Goal: Task Accomplishment & Management: Manage account settings

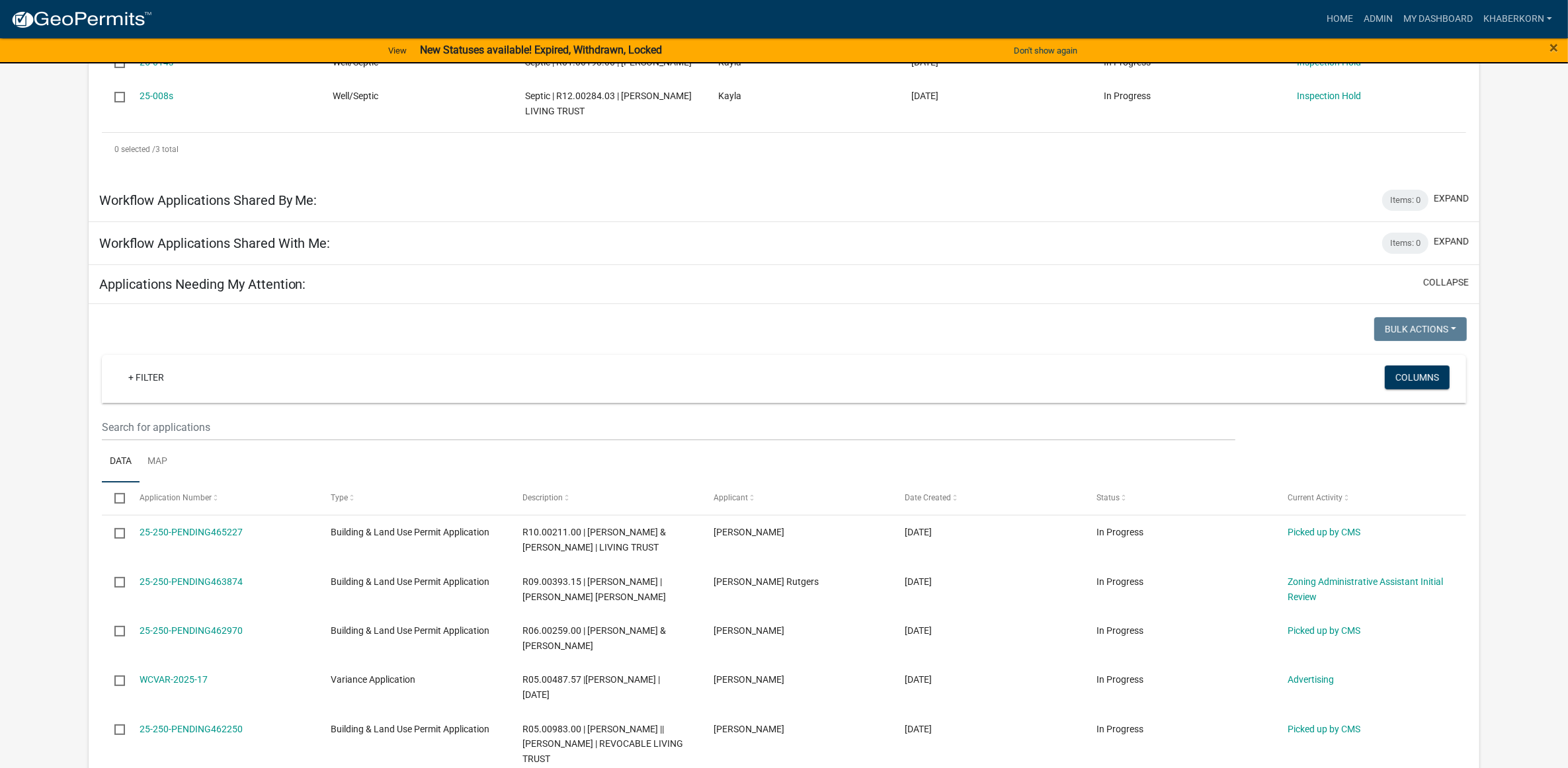
scroll to position [414, 0]
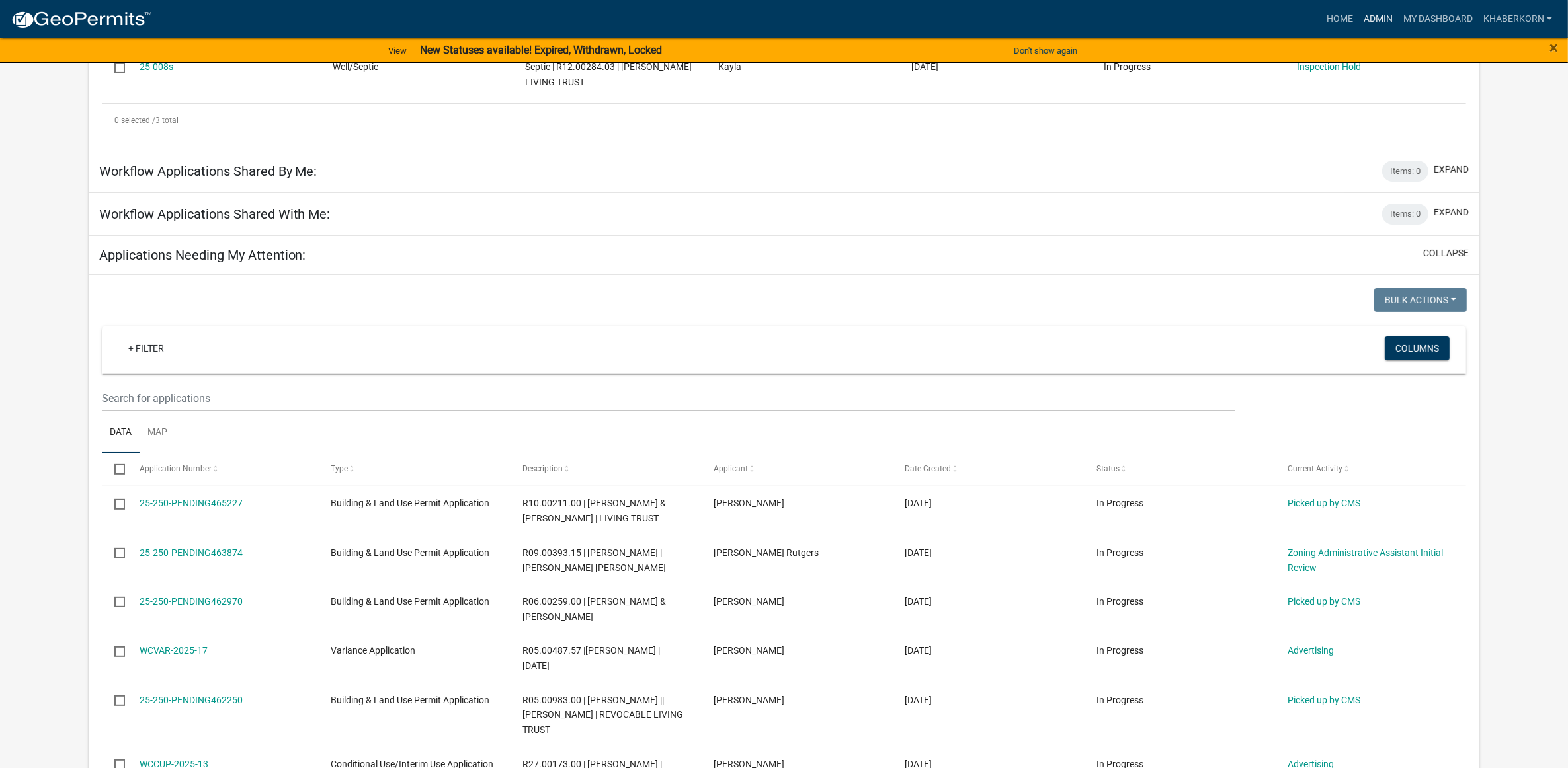
click at [1373, 17] on link "Admin" at bounding box center [1377, 19] width 40 height 25
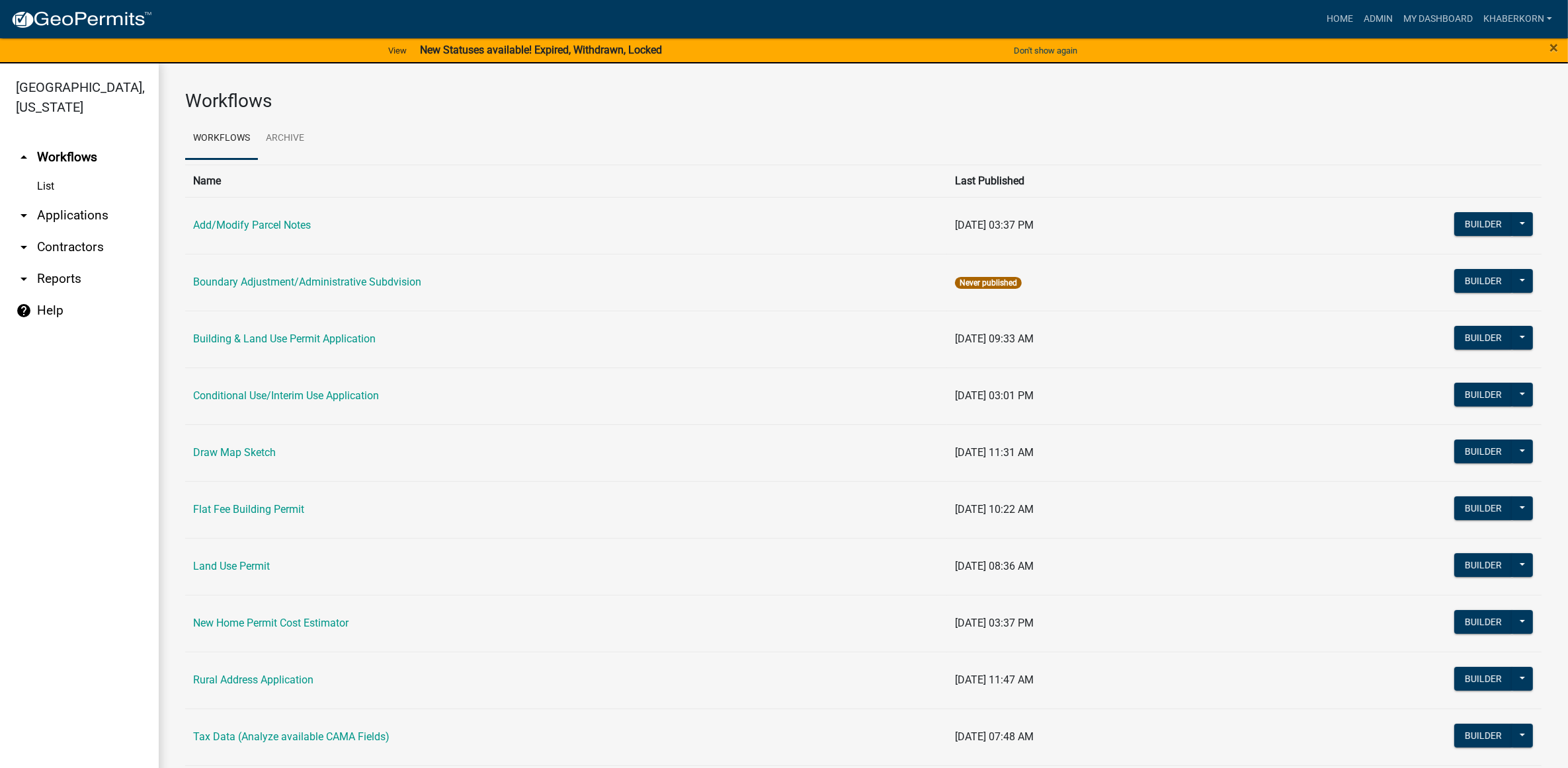
scroll to position [165, 0]
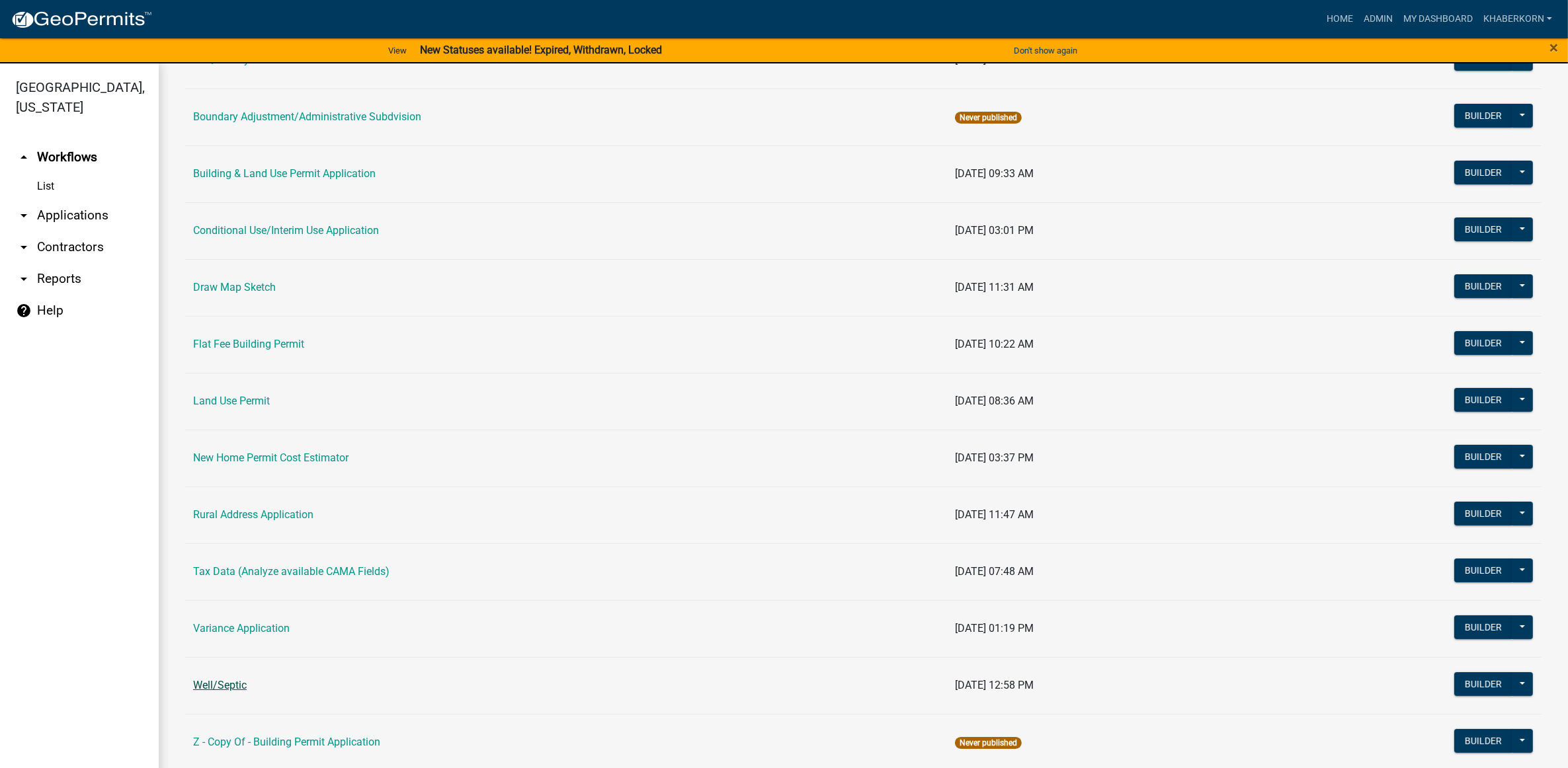
click at [222, 686] on link "Well/Septic" at bounding box center [220, 684] width 54 height 12
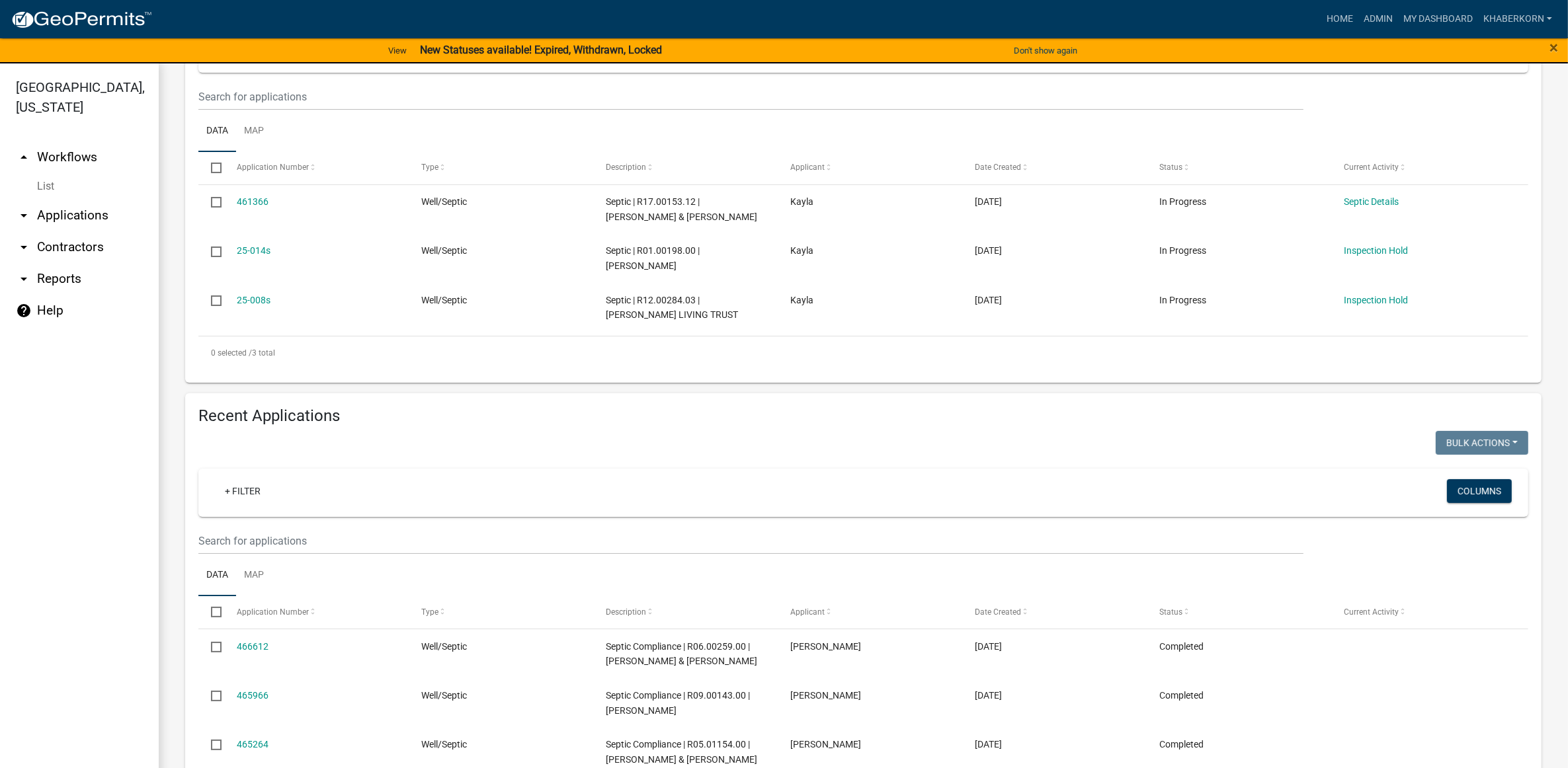
scroll to position [248, 0]
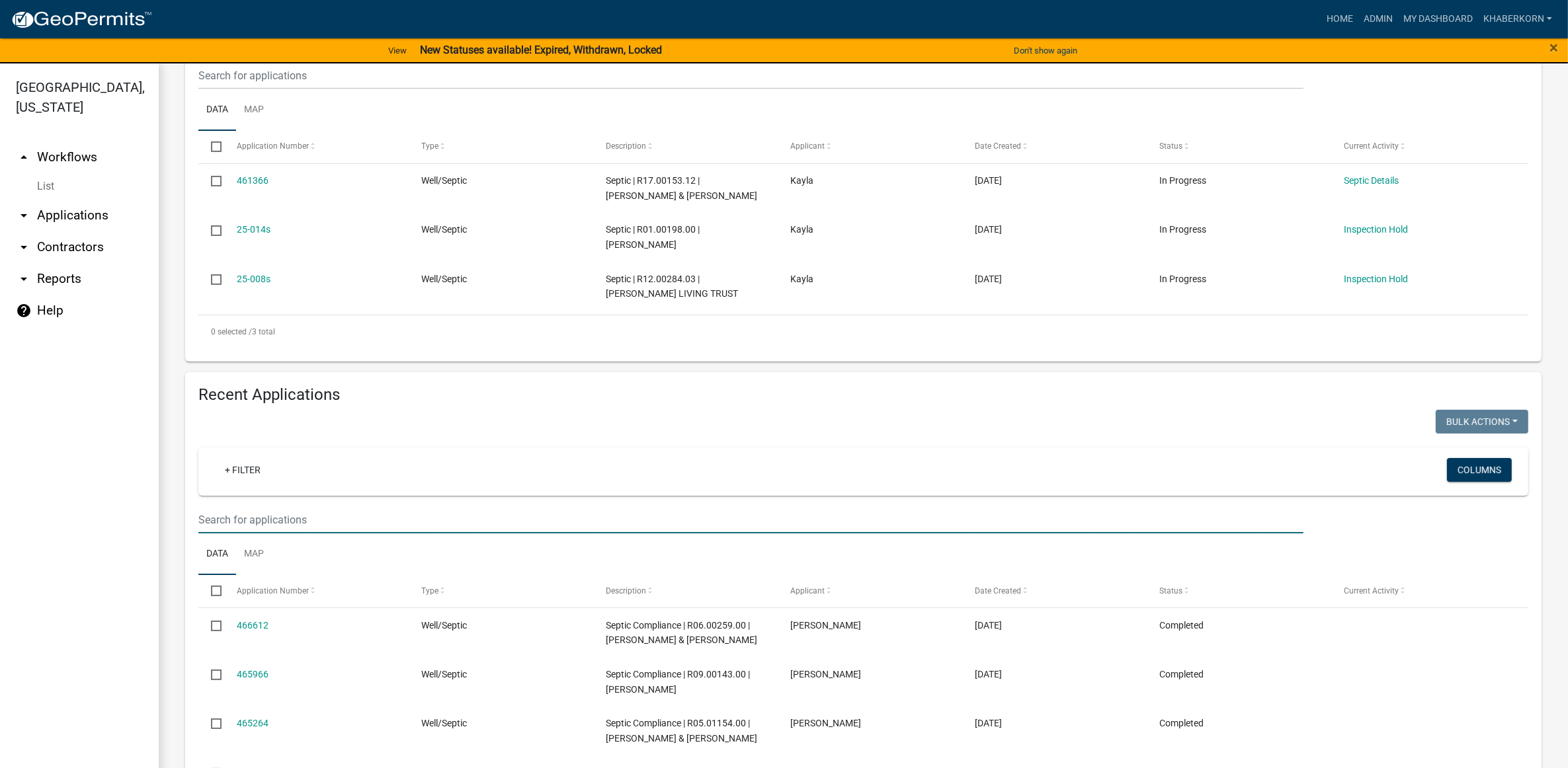
click at [230, 89] on input "text" at bounding box center [751, 75] width 1105 height 27
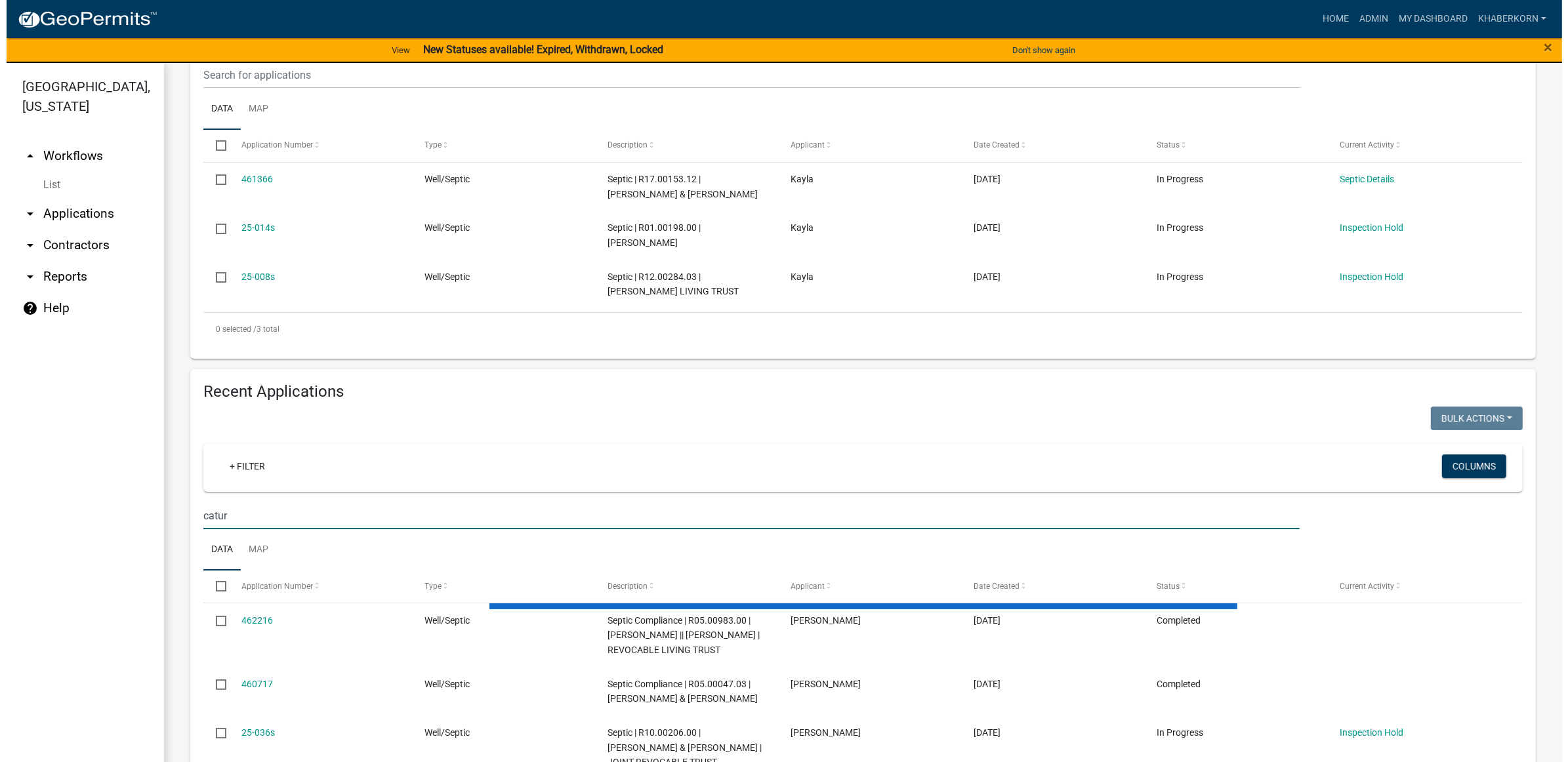
scroll to position [211, 0]
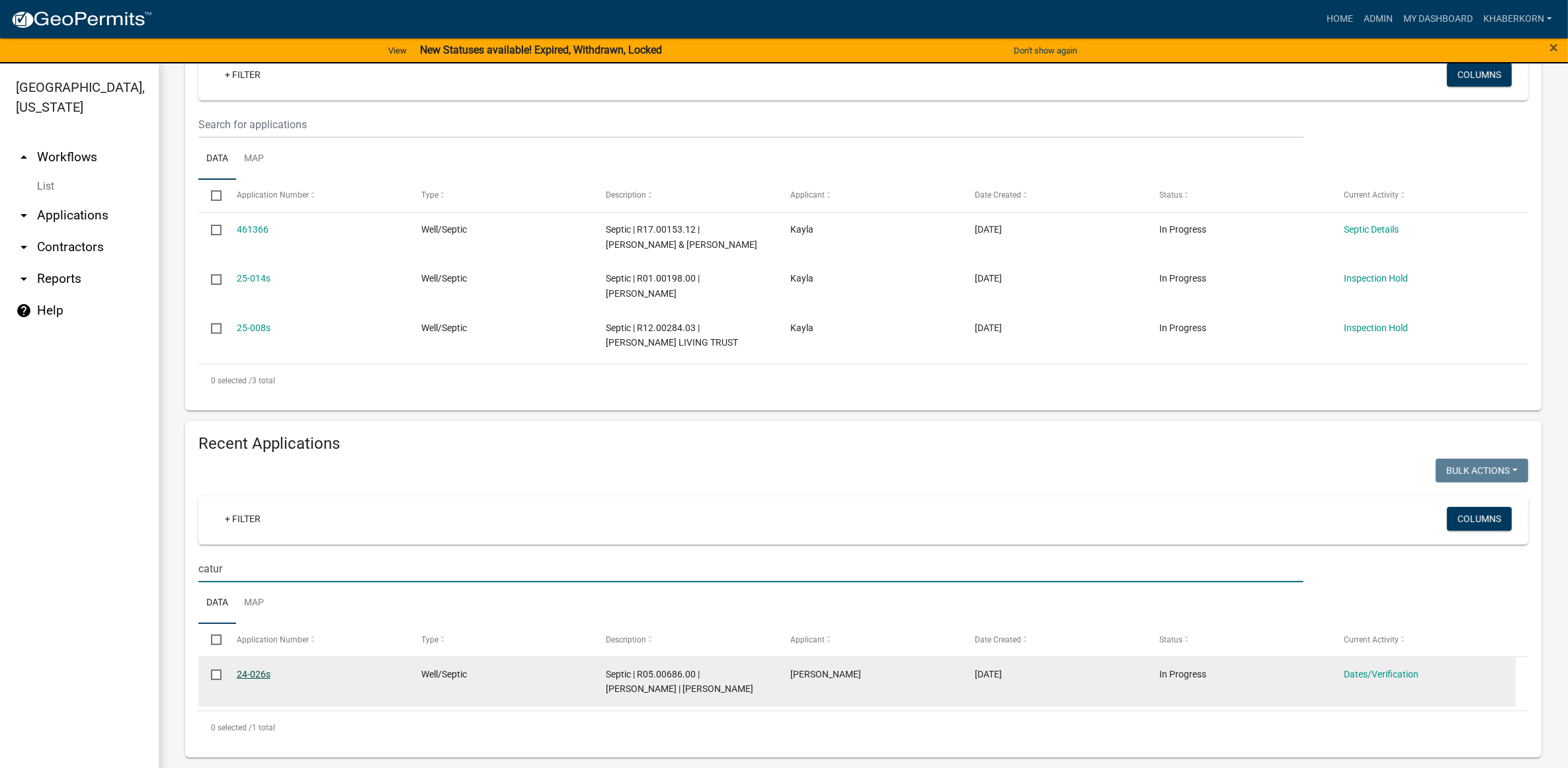
type input "catur"
click at [250, 669] on link "24-026s" at bounding box center [254, 674] width 34 height 11
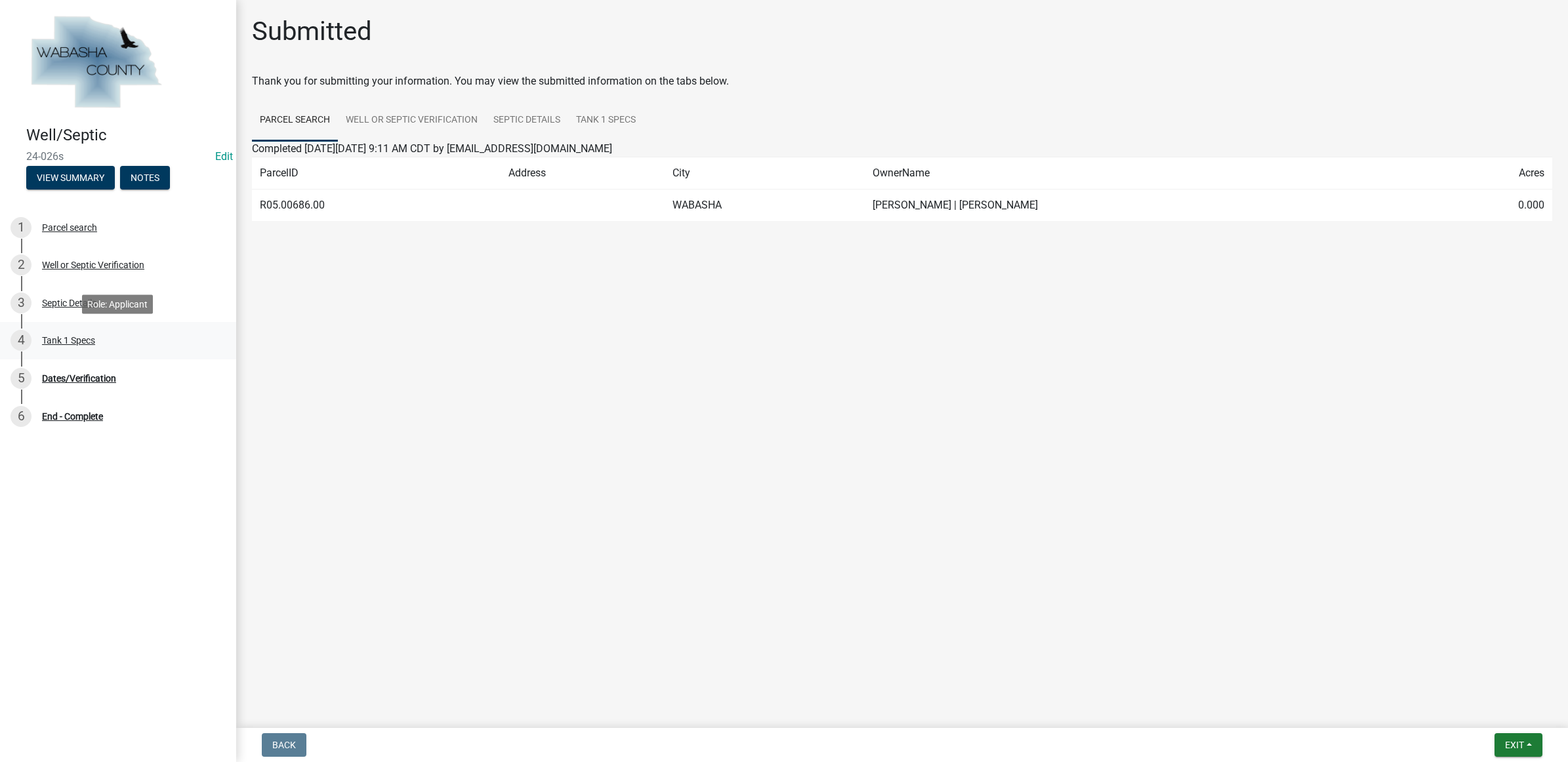
click at [67, 339] on div "Tank 1 Specs" at bounding box center [68, 340] width 53 height 9
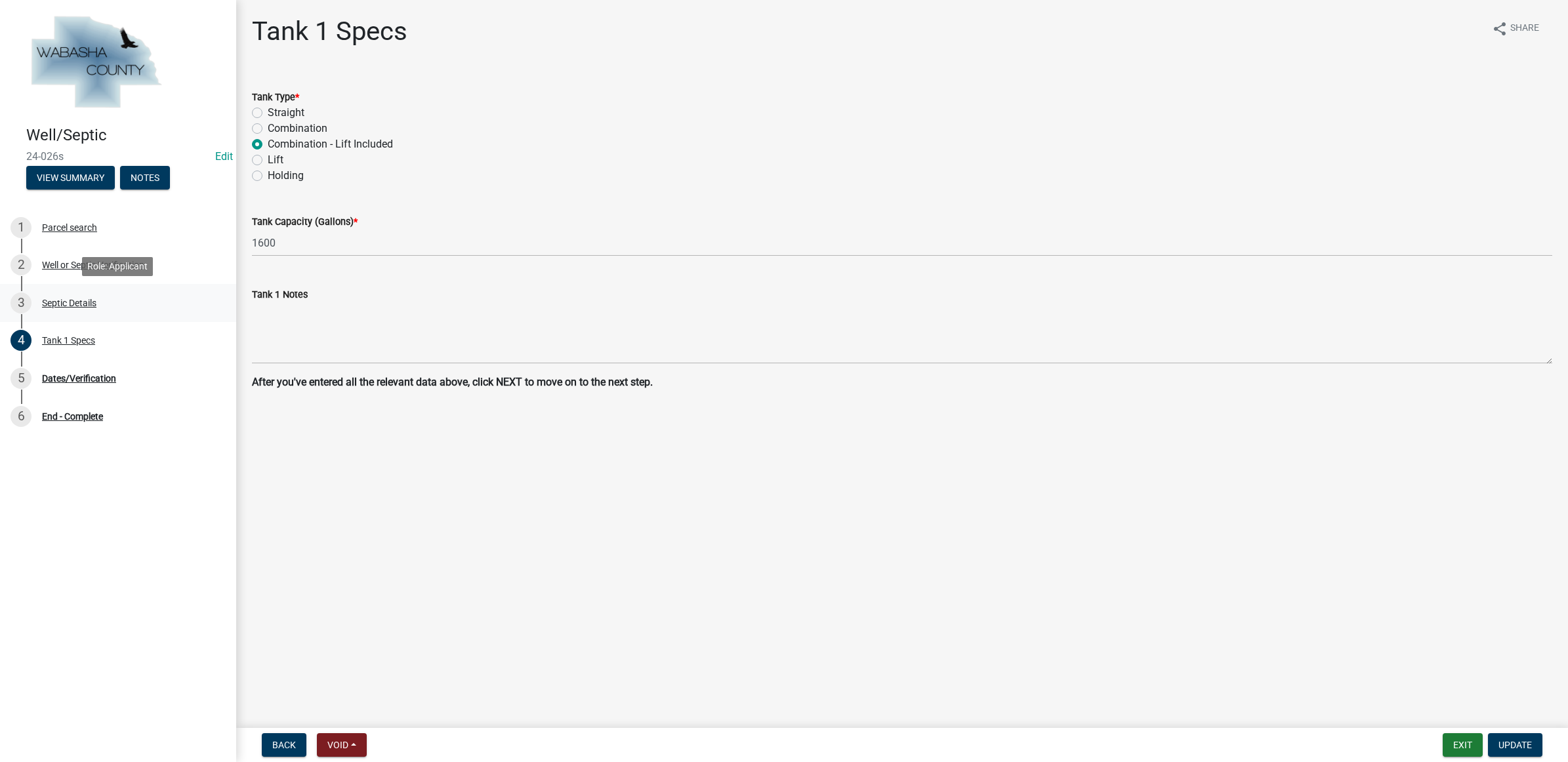
click at [67, 303] on div "Septic Details" at bounding box center [69, 303] width 55 height 9
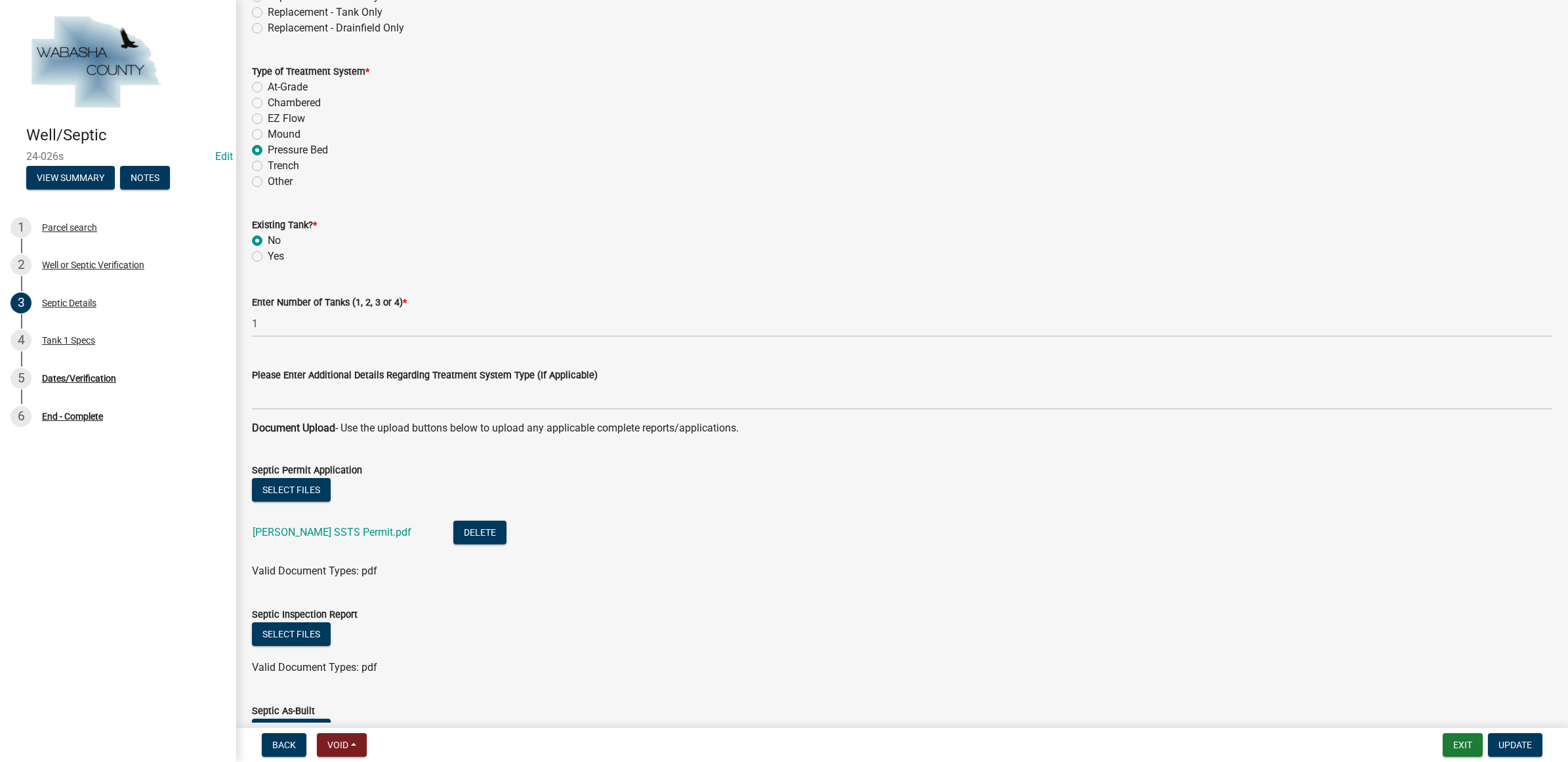
scroll to position [656, 0]
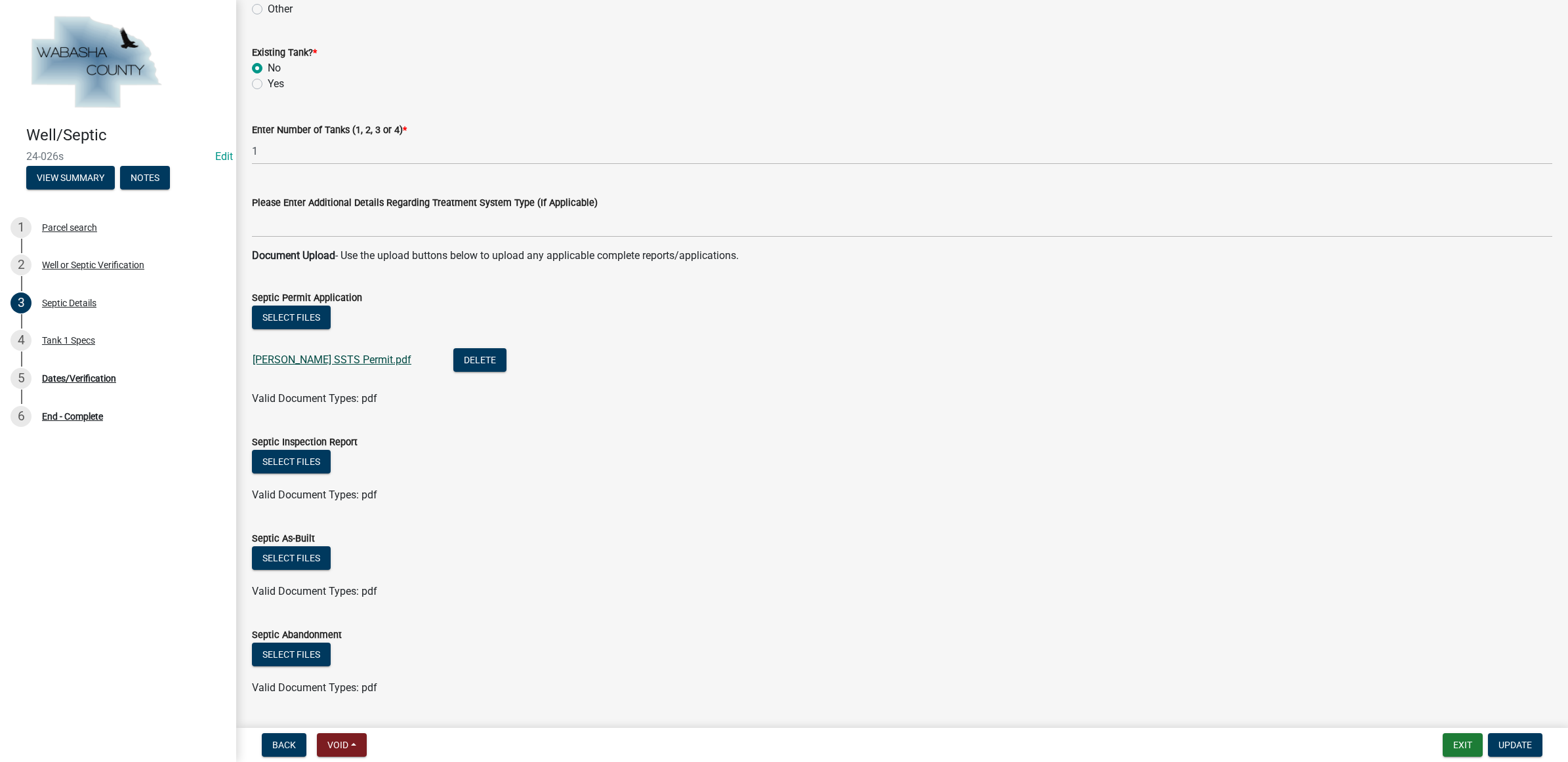
click at [266, 360] on link "[PERSON_NAME] SSTS Permit.pdf" at bounding box center [332, 359] width 159 height 12
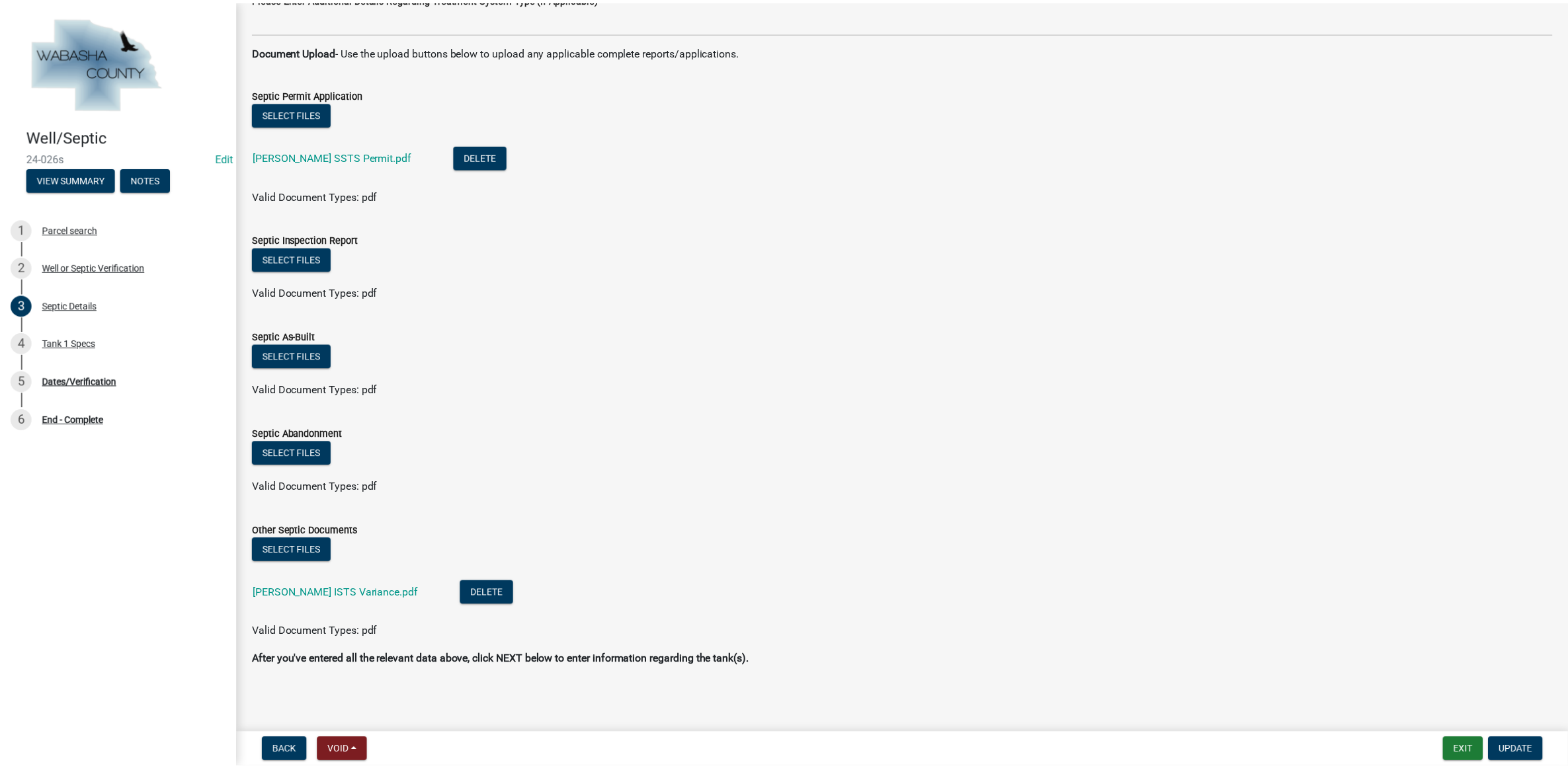
scroll to position [868, 0]
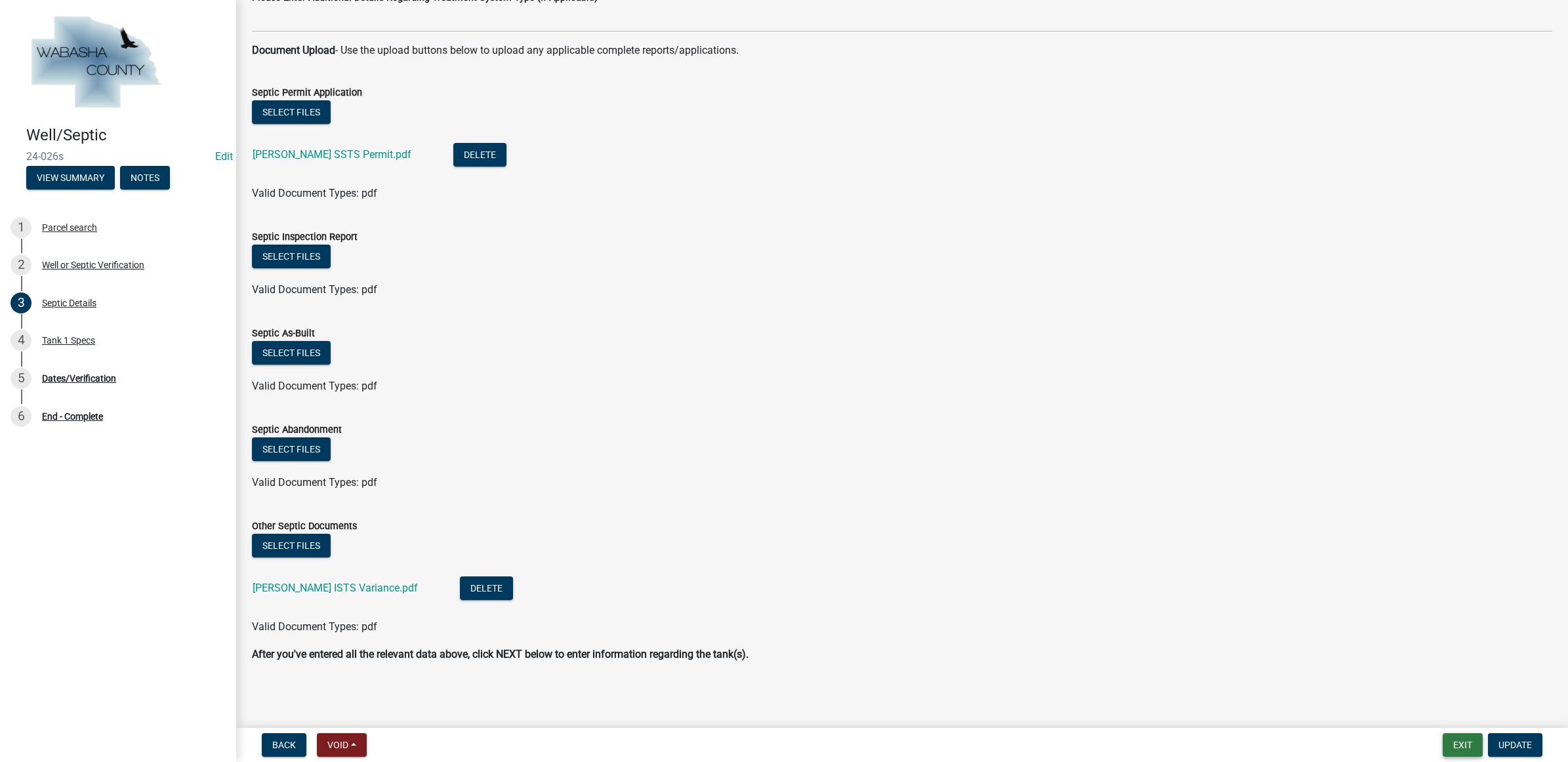
click at [1449, 743] on button "Exit" at bounding box center [1463, 744] width 40 height 23
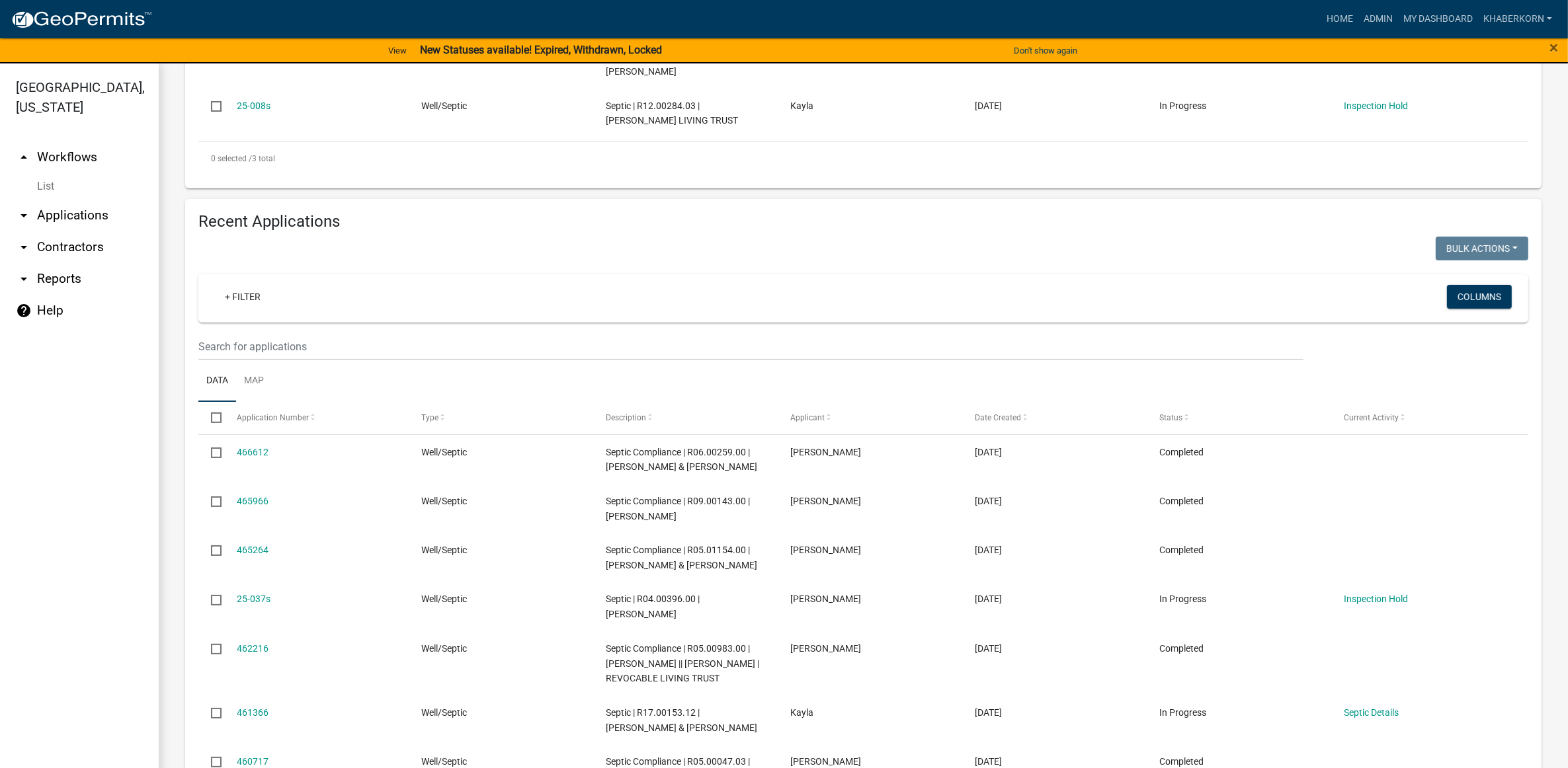
scroll to position [395, 0]
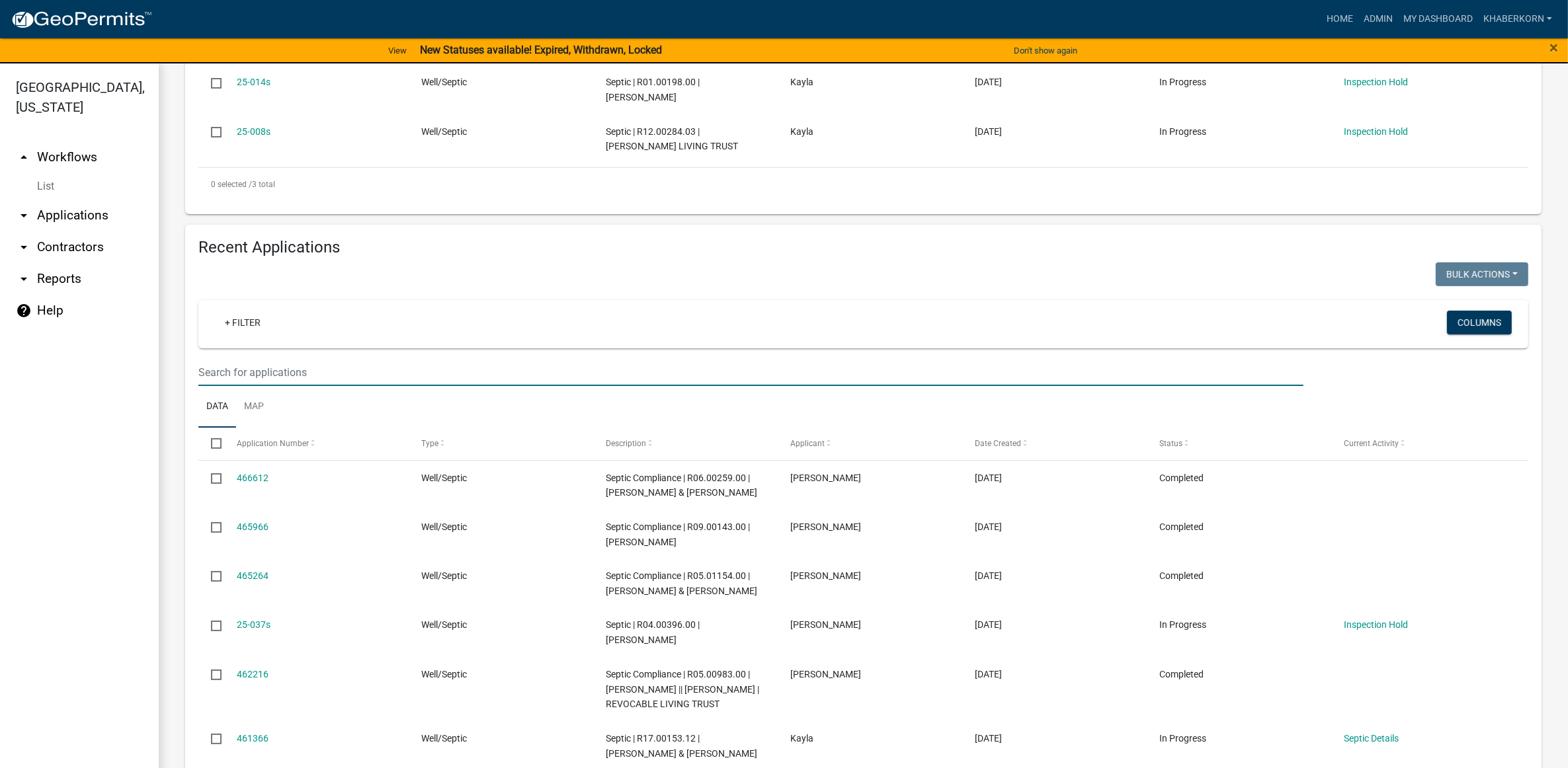
click at [285, 366] on input "text" at bounding box center [751, 372] width 1105 height 27
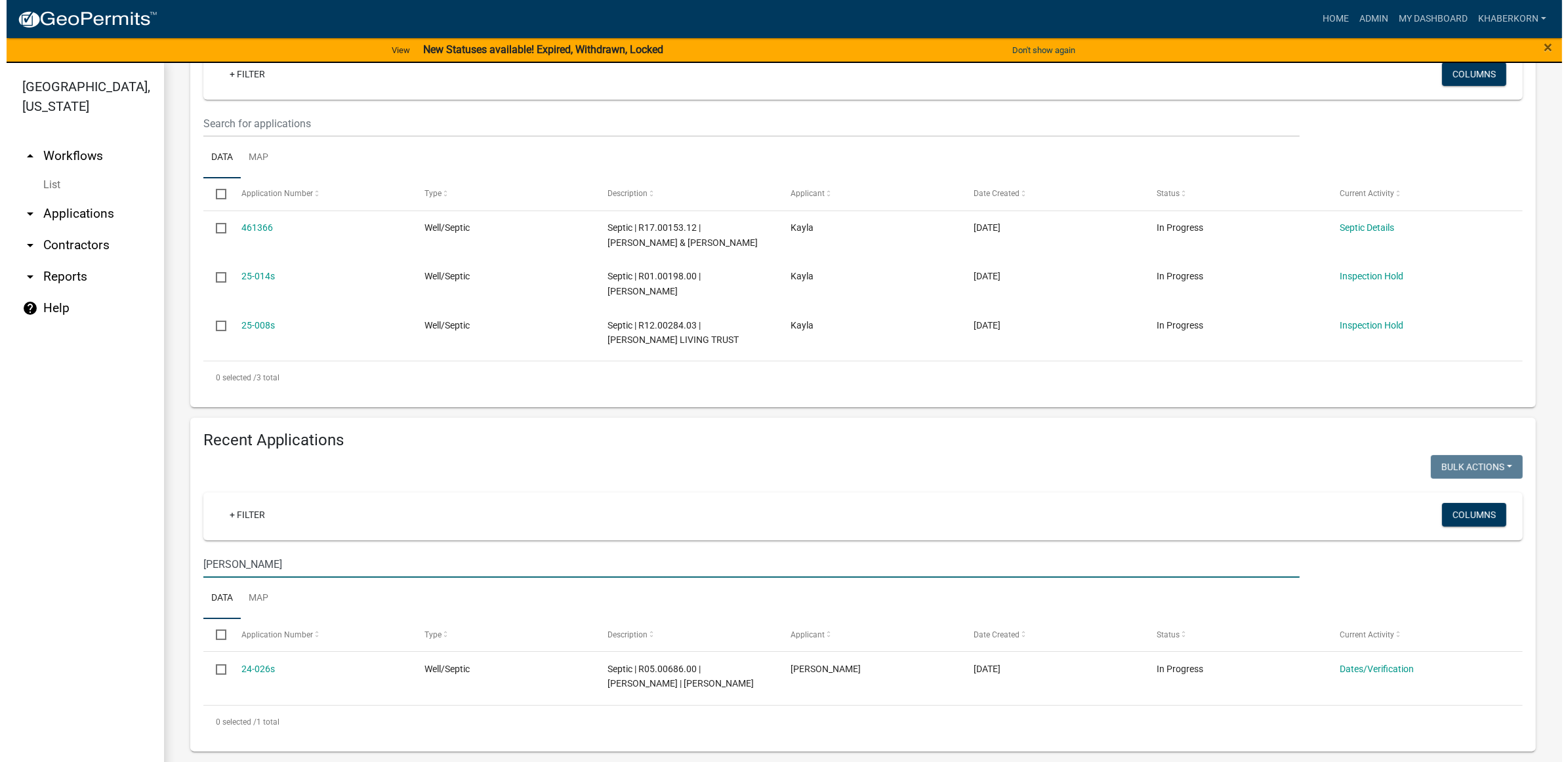
scroll to position [211, 0]
type input "[PERSON_NAME]"
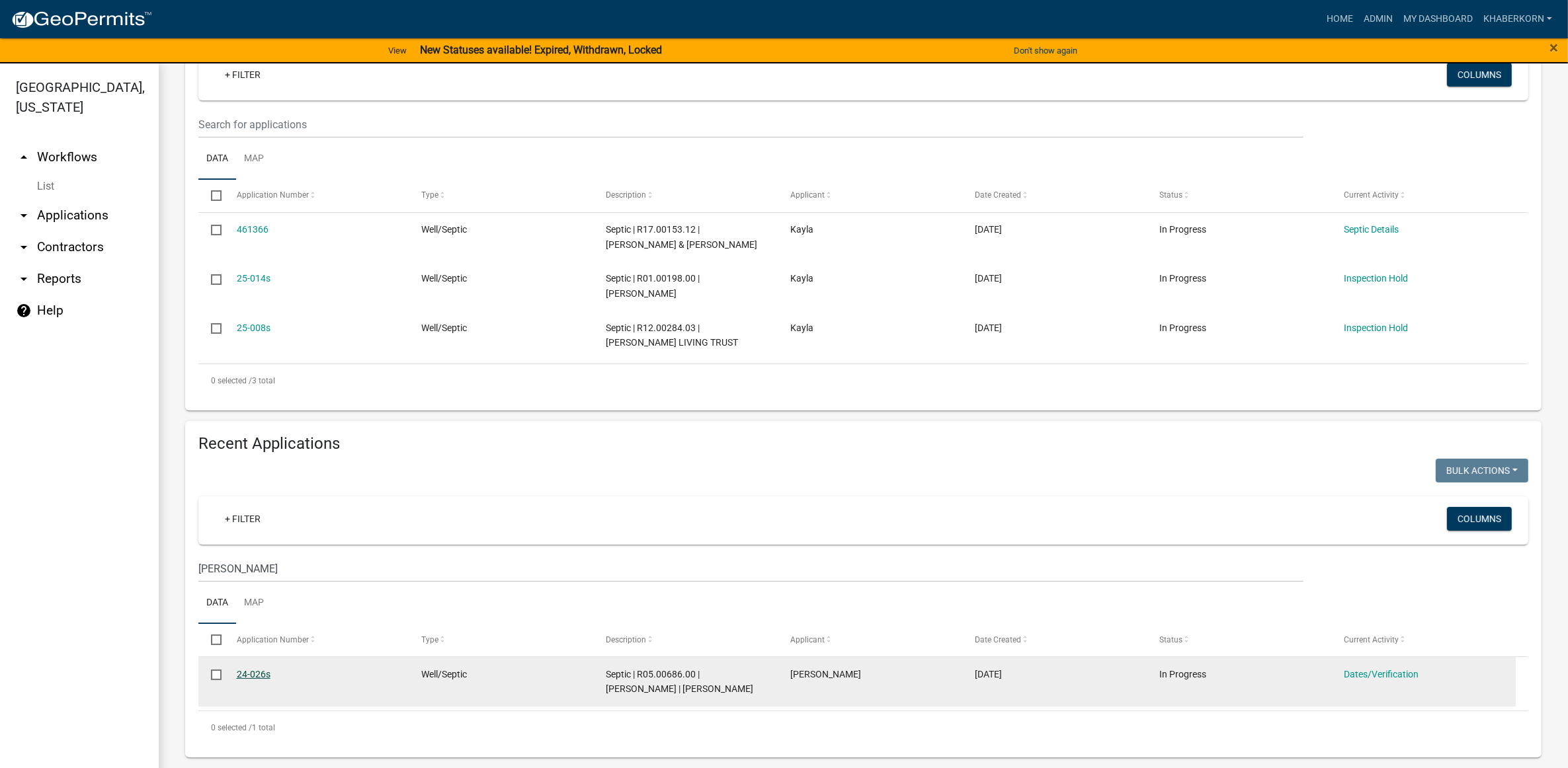
click at [252, 669] on link "24-026s" at bounding box center [254, 674] width 34 height 11
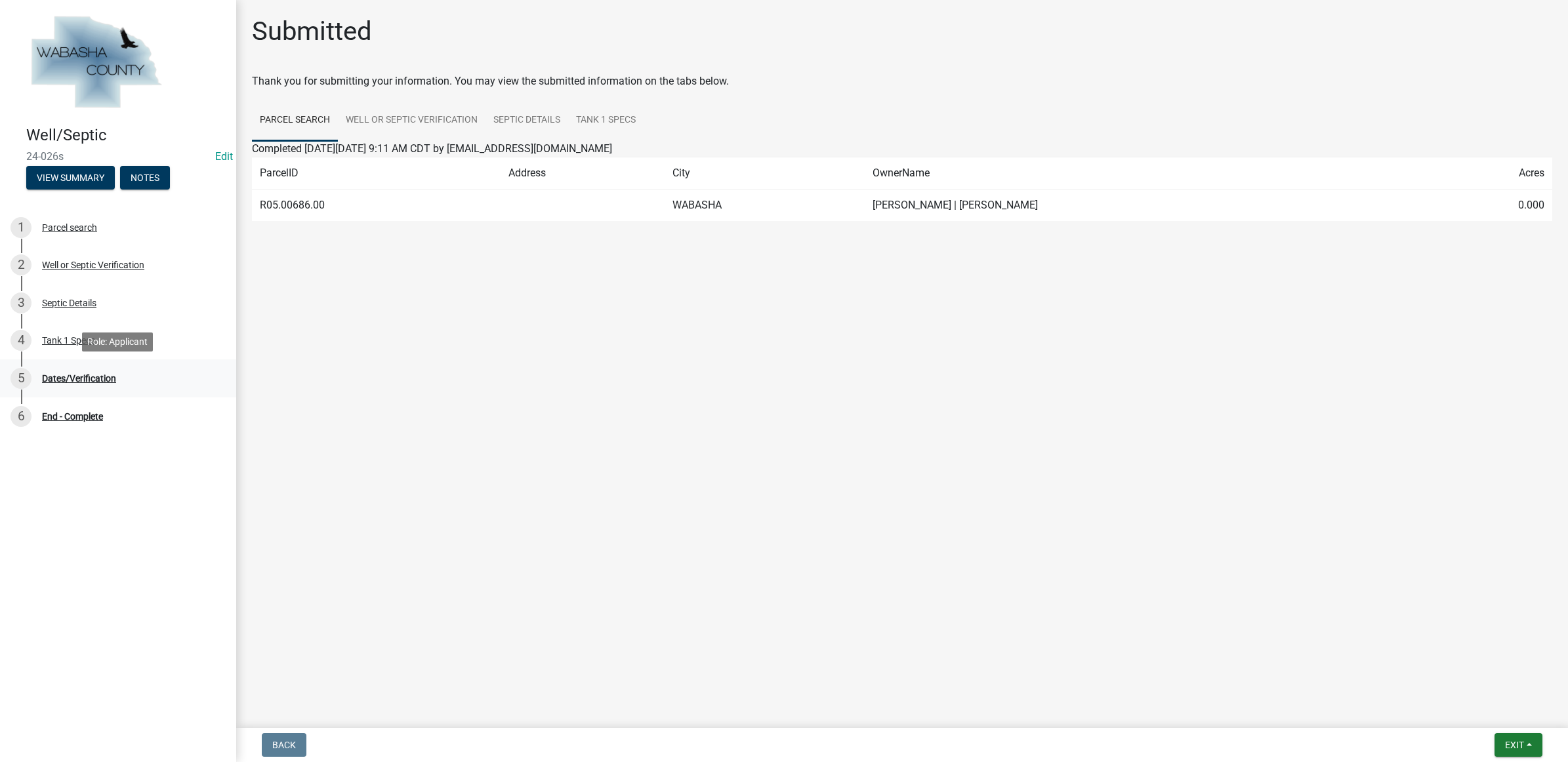
click at [90, 376] on div "Dates/Verification" at bounding box center [79, 378] width 74 height 9
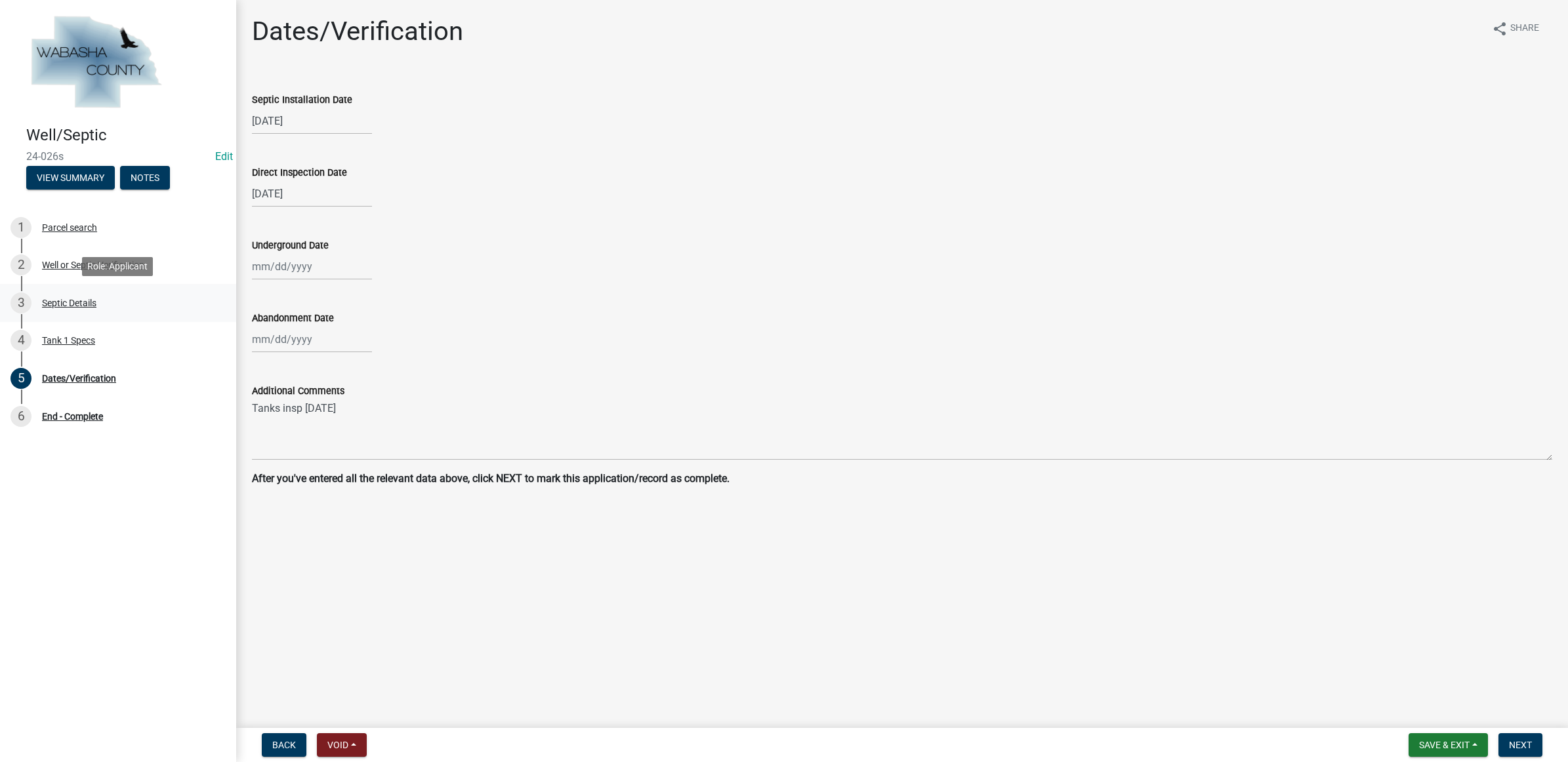
click at [86, 312] on div "3 Septic Details" at bounding box center [113, 303] width 204 height 21
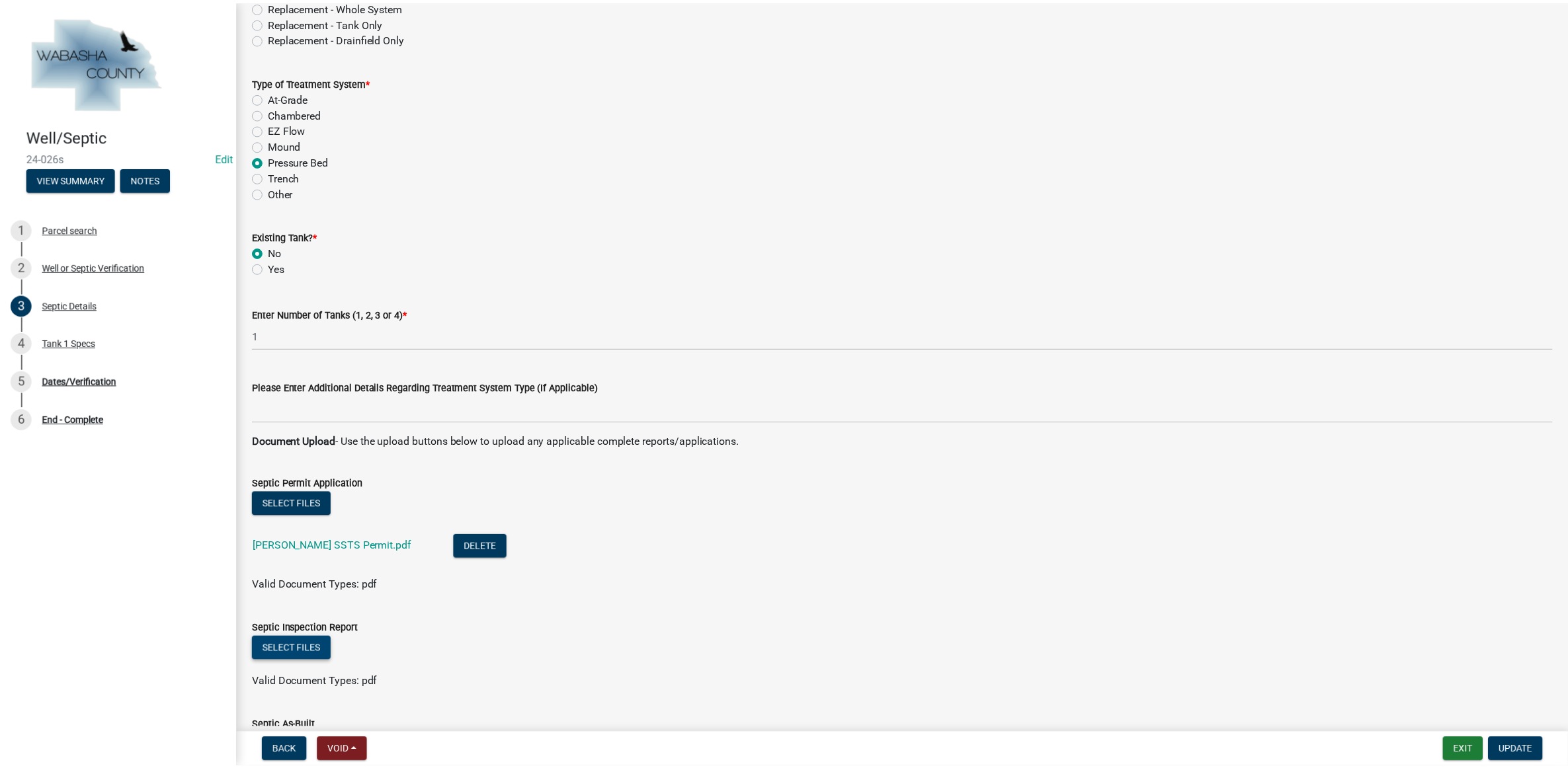
scroll to position [744, 0]
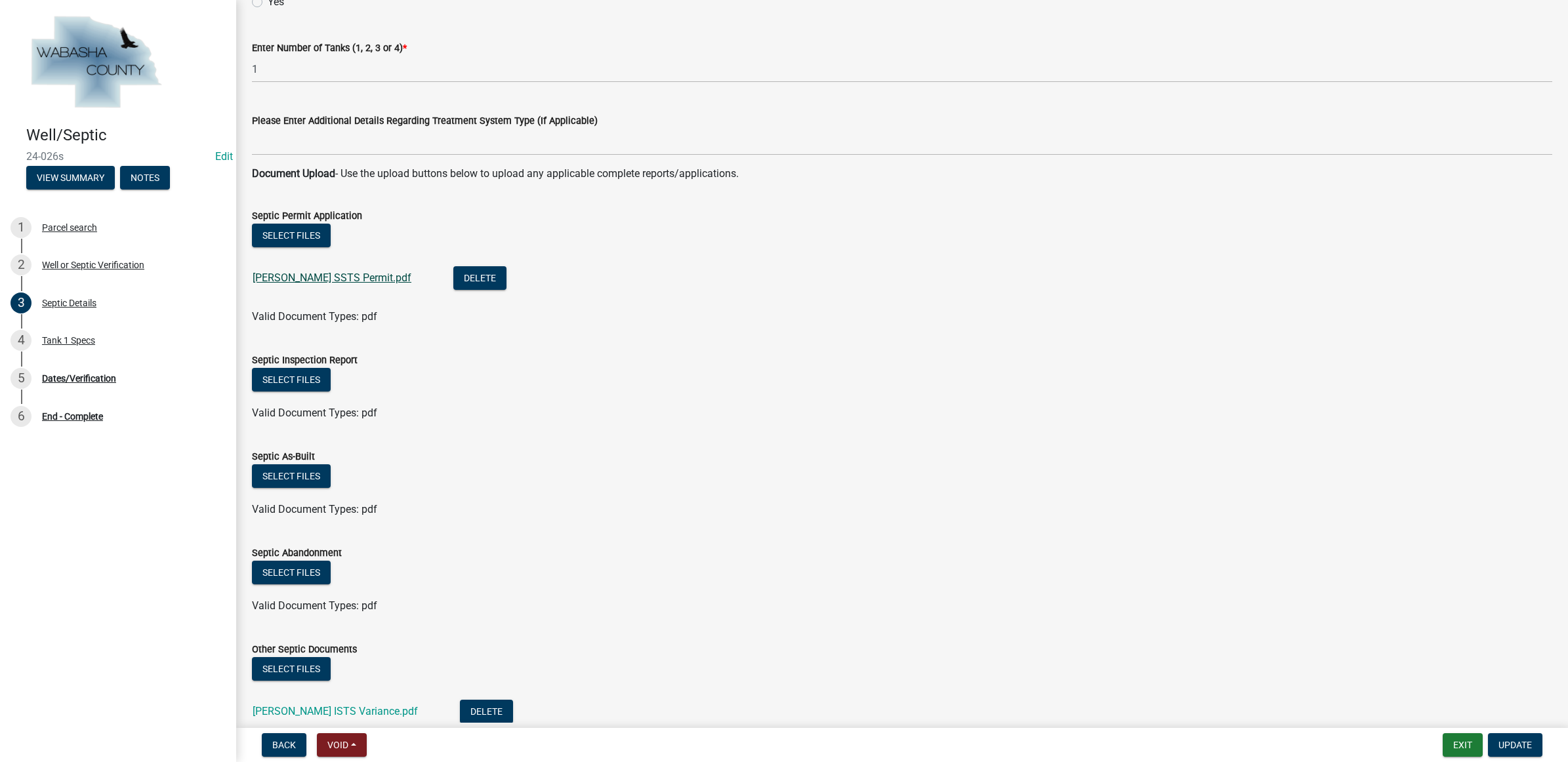
click at [312, 271] on link "[PERSON_NAME] SSTS Permit.pdf" at bounding box center [332, 277] width 159 height 12
click at [1458, 747] on button "Exit" at bounding box center [1463, 744] width 40 height 23
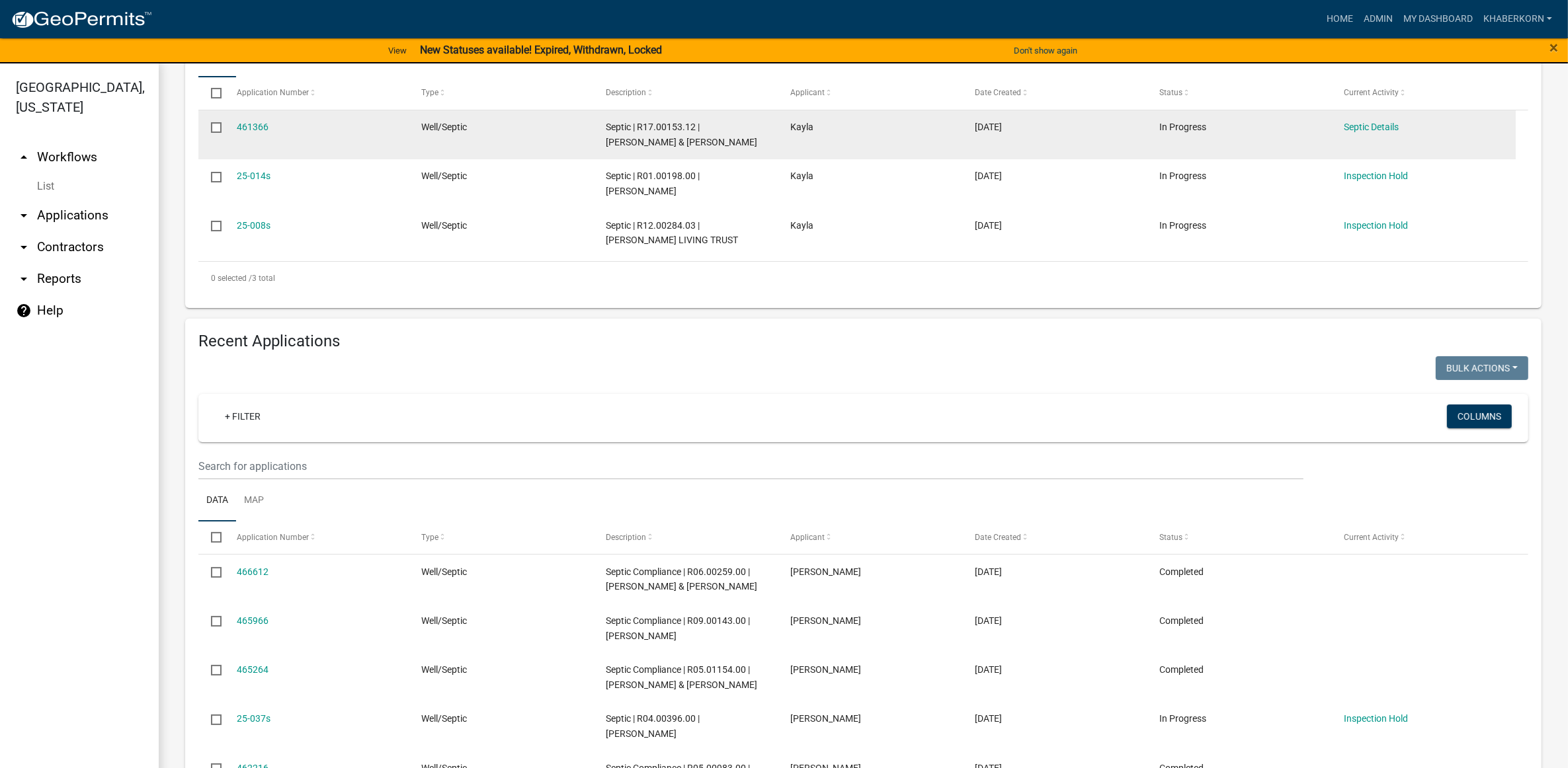
scroll to position [331, 0]
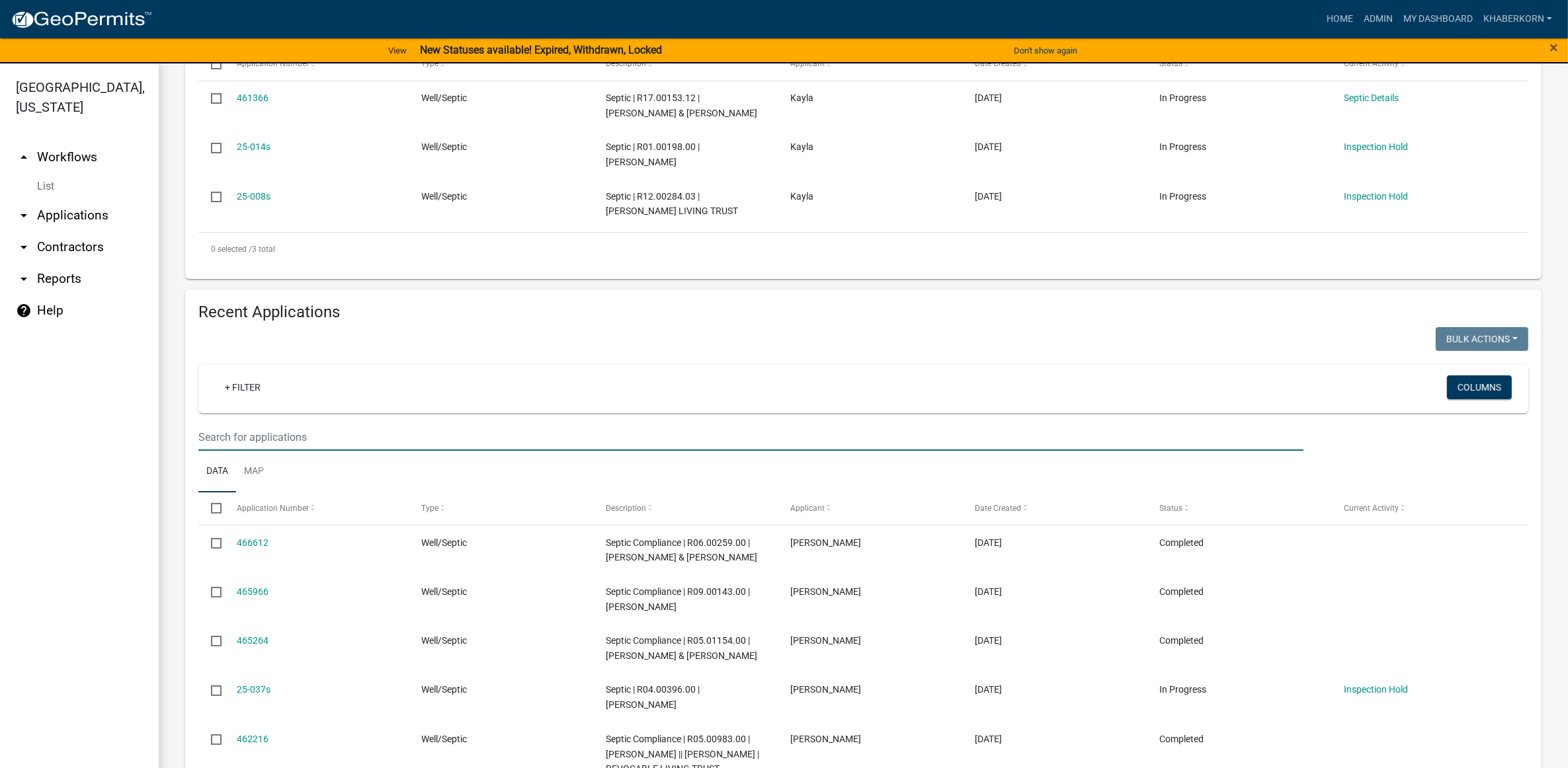
click at [526, 440] on input "text" at bounding box center [751, 437] width 1105 height 27
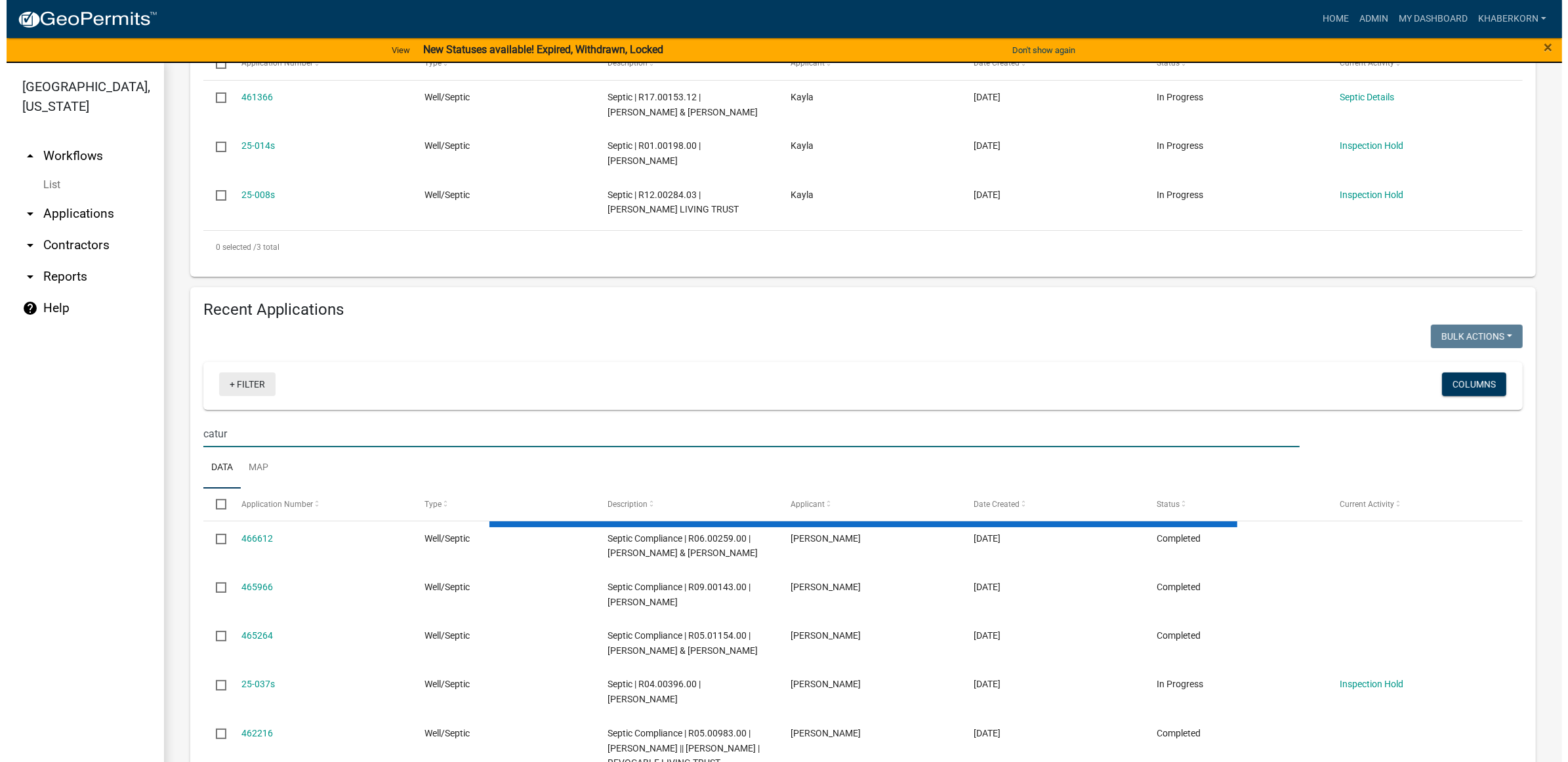
scroll to position [211, 0]
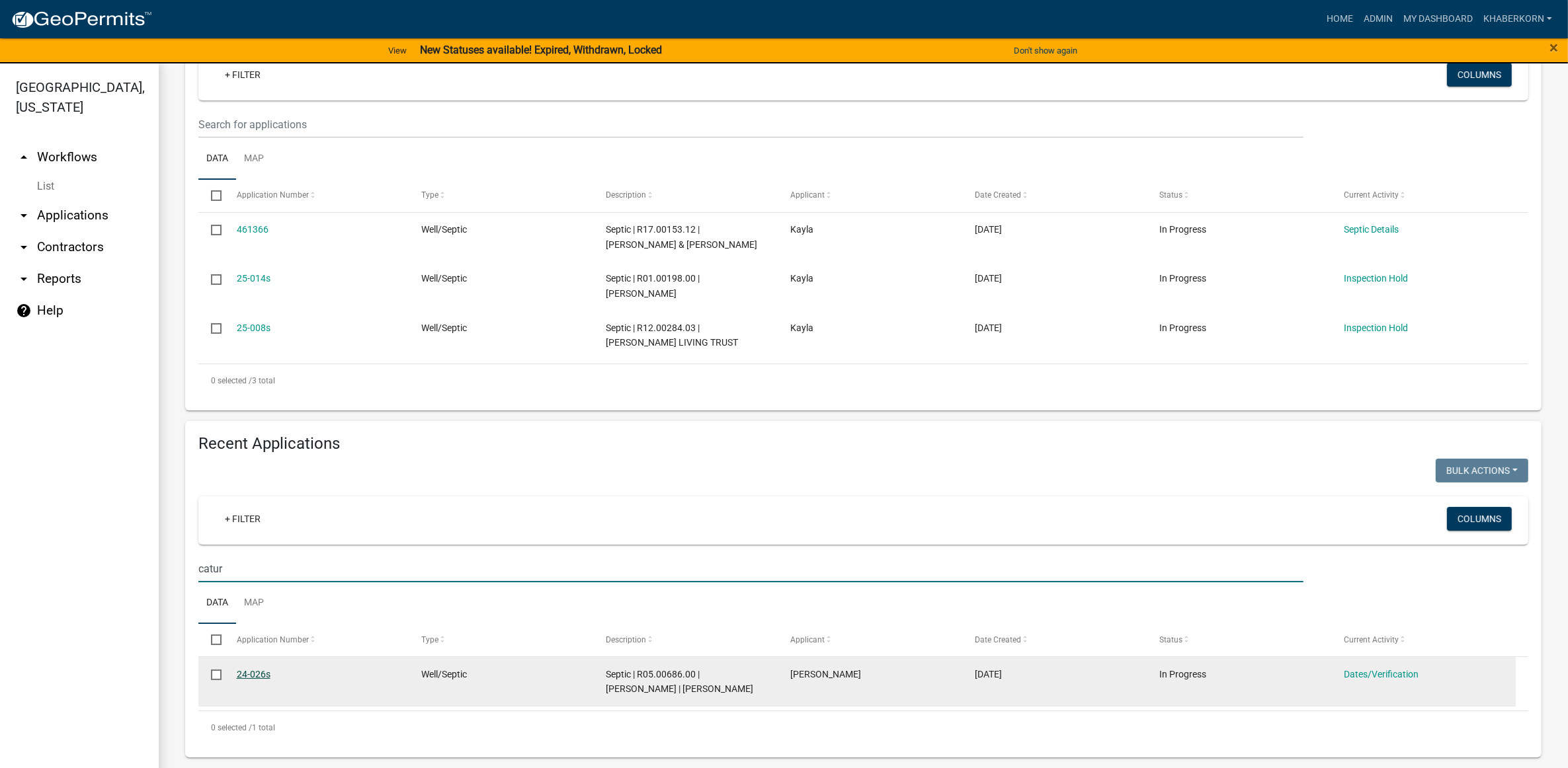
type input "catur"
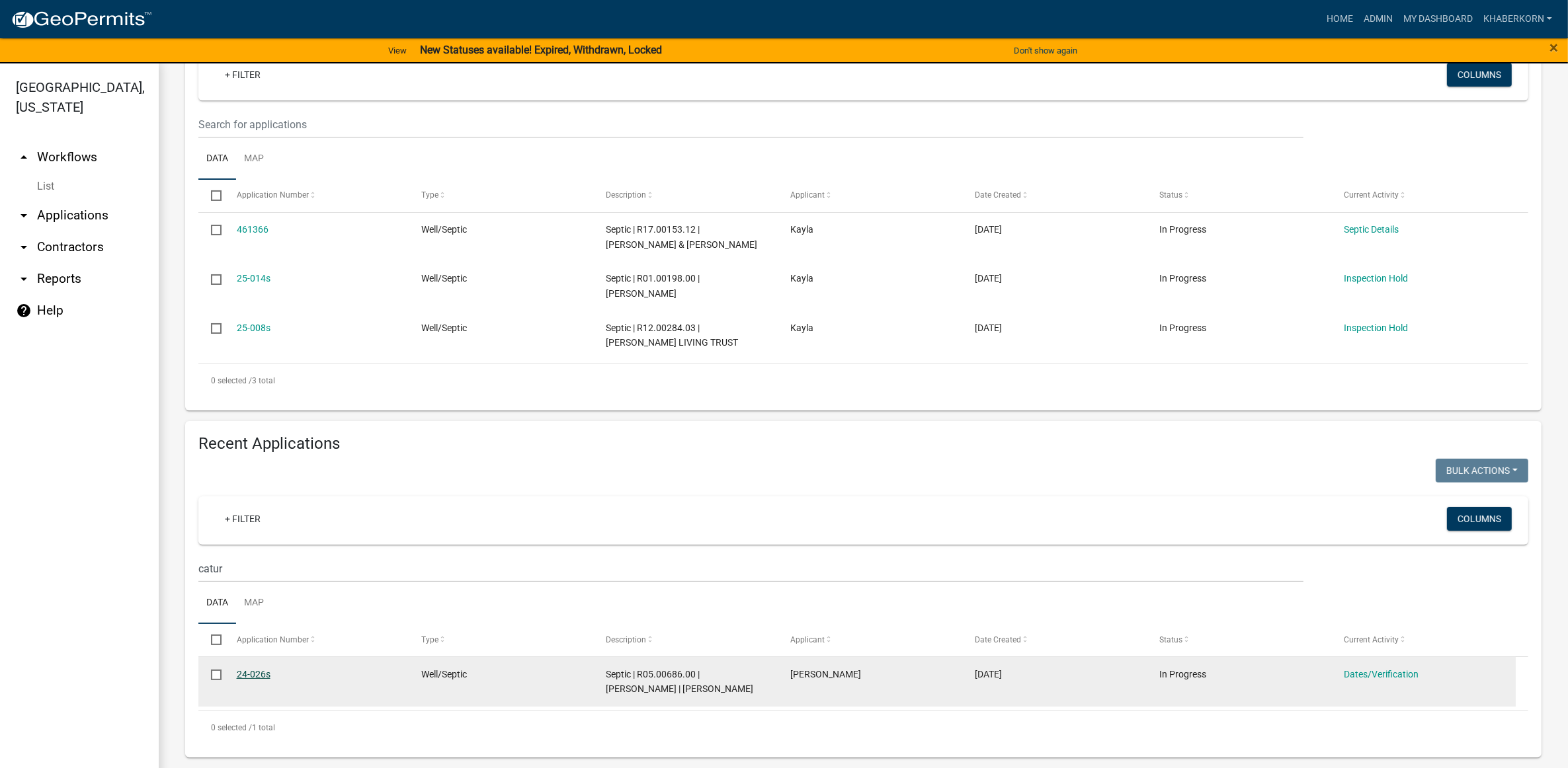
click at [250, 669] on link "24-026s" at bounding box center [254, 674] width 34 height 11
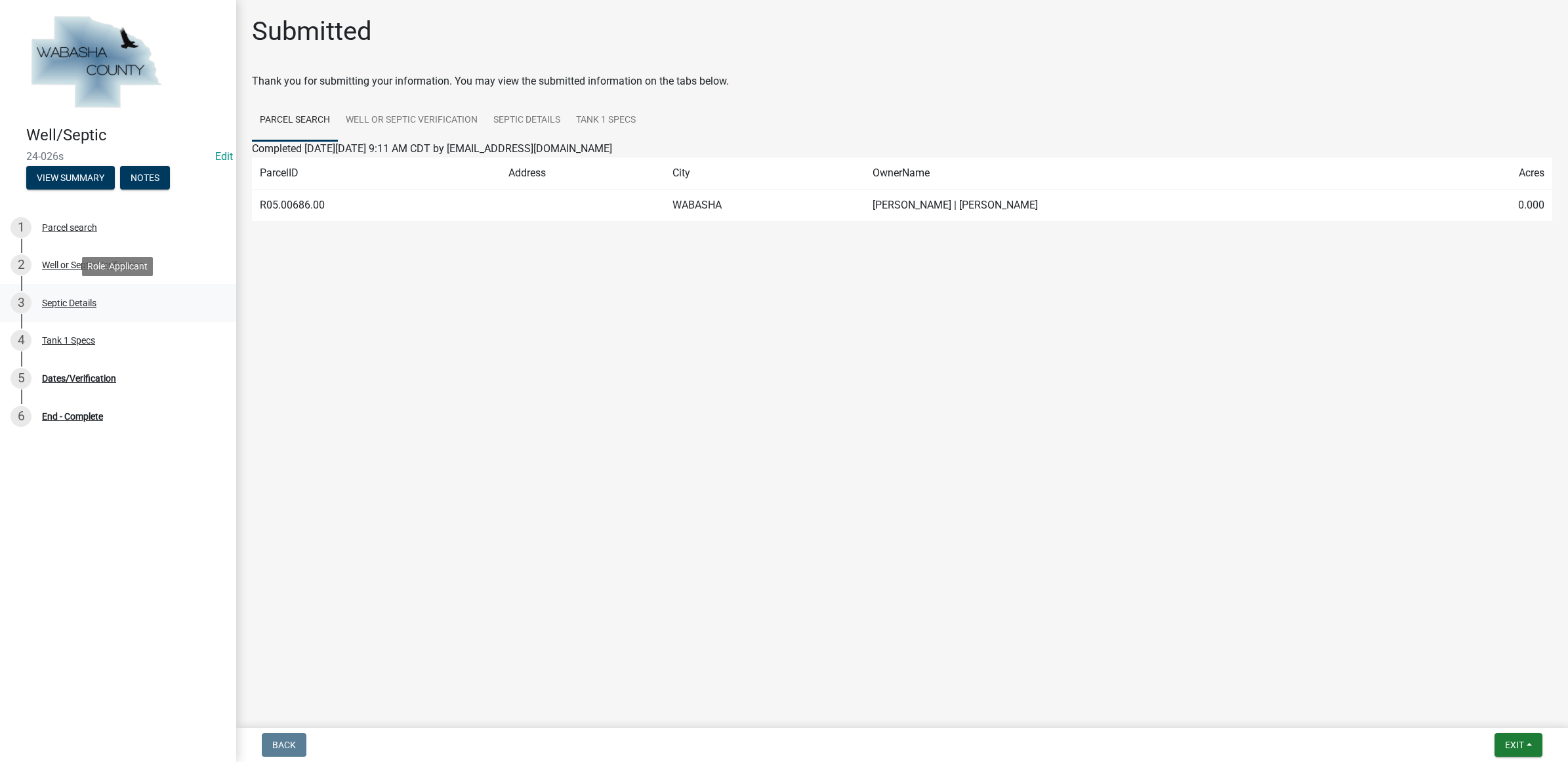
click at [110, 299] on div "3 Septic Details" at bounding box center [113, 303] width 204 height 21
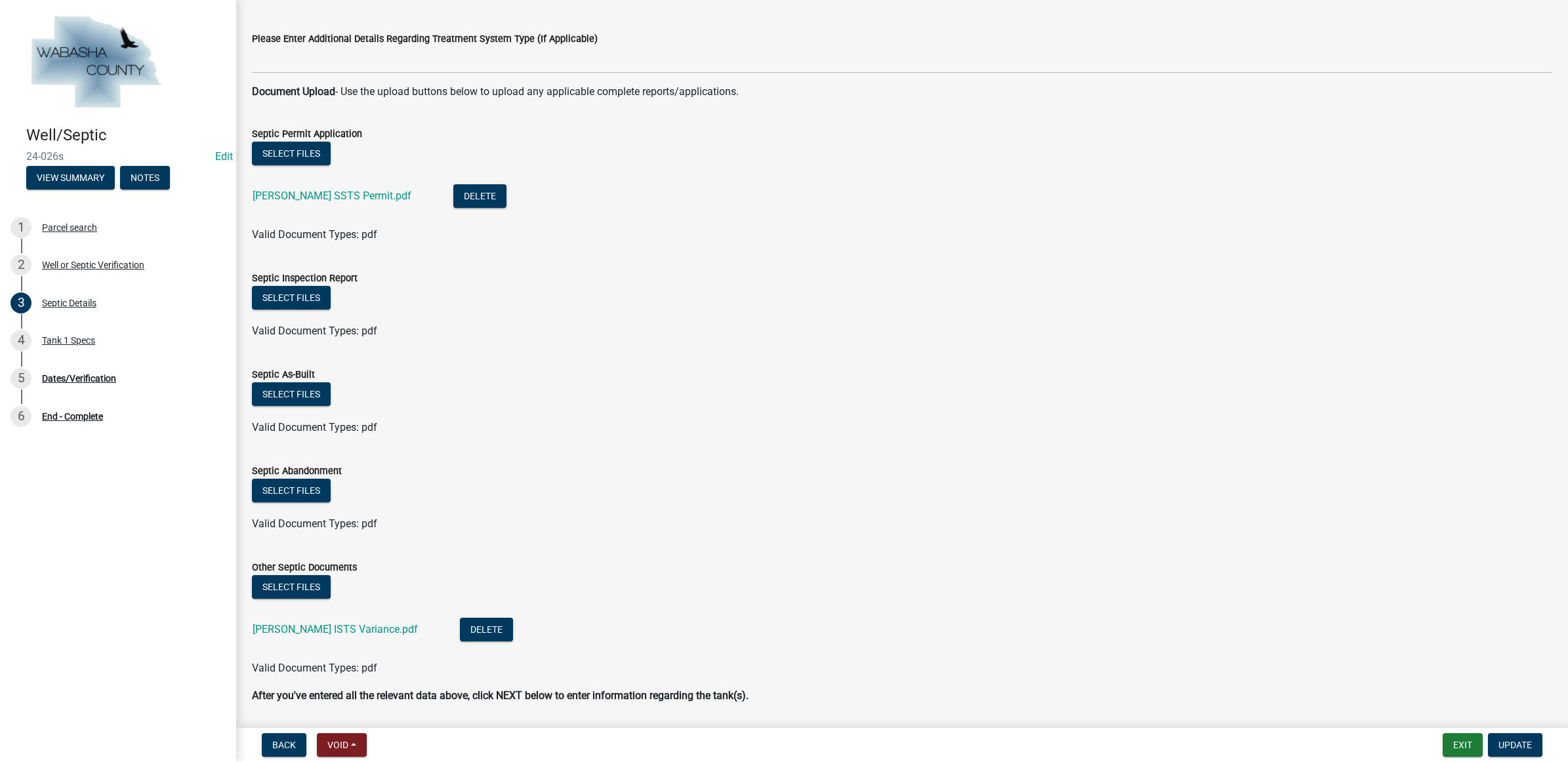
scroll to position [861, 0]
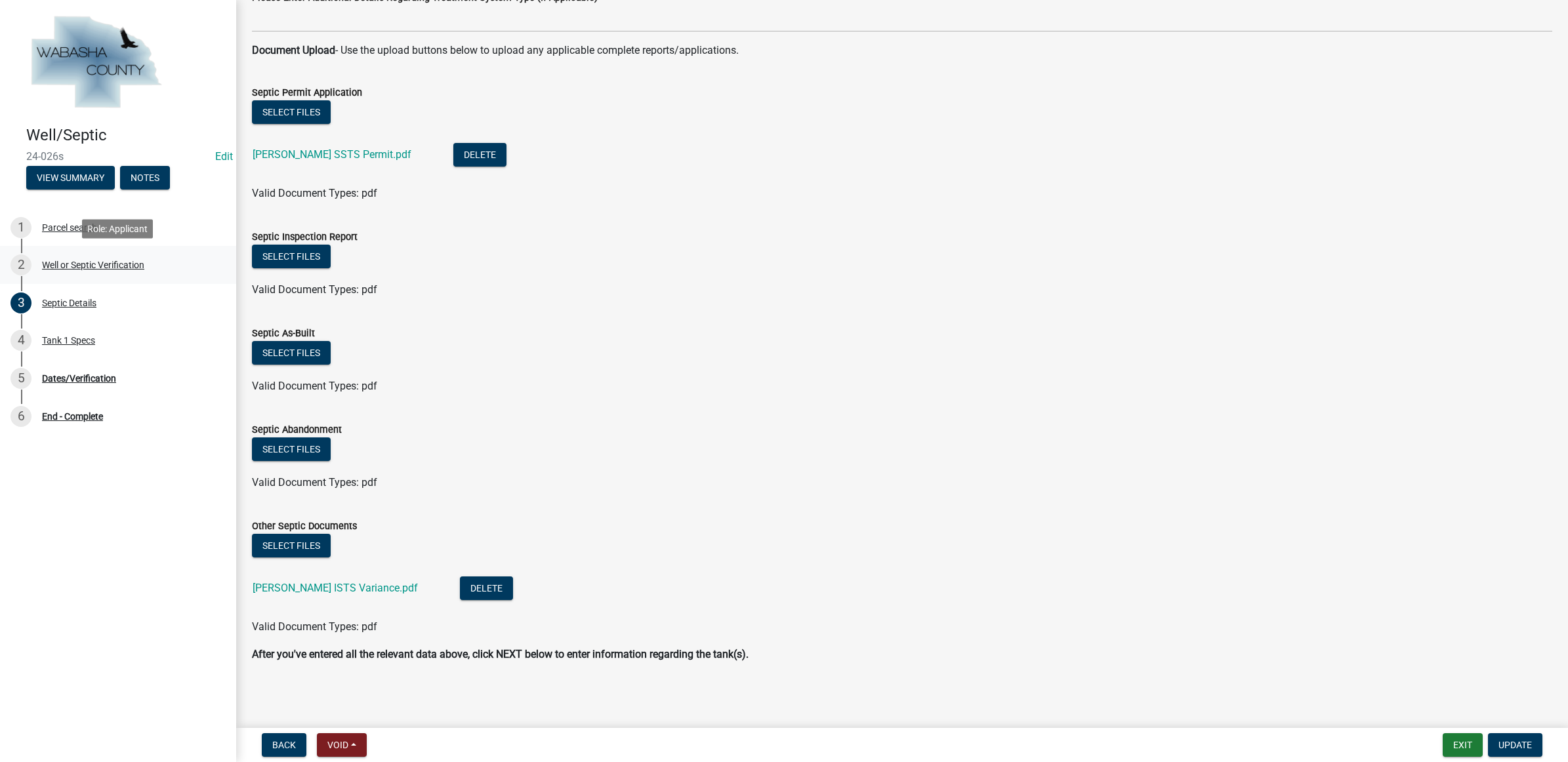
click at [76, 253] on link "2 Well or Septic Verification" at bounding box center [118, 265] width 236 height 38
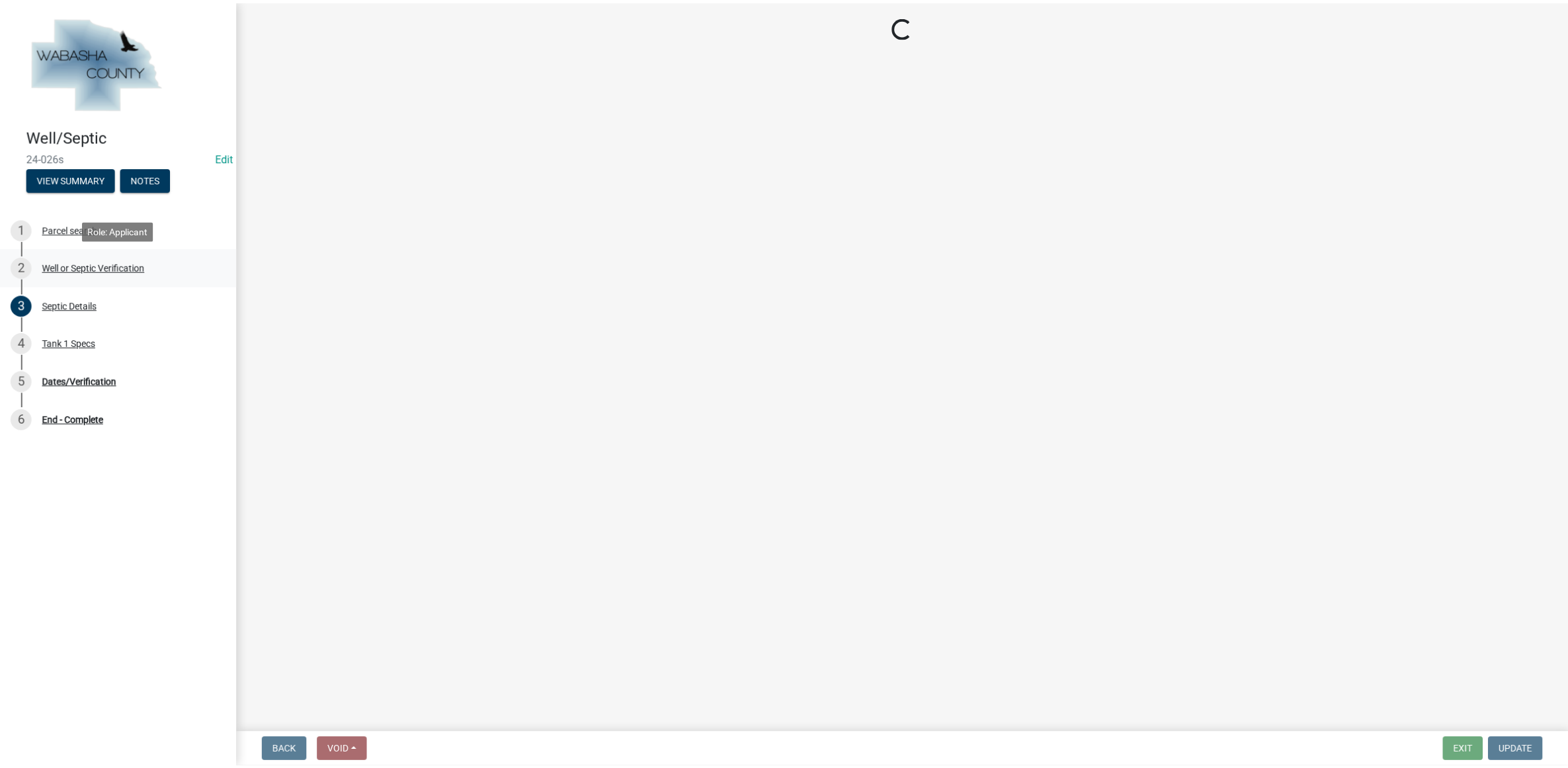
scroll to position [0, 0]
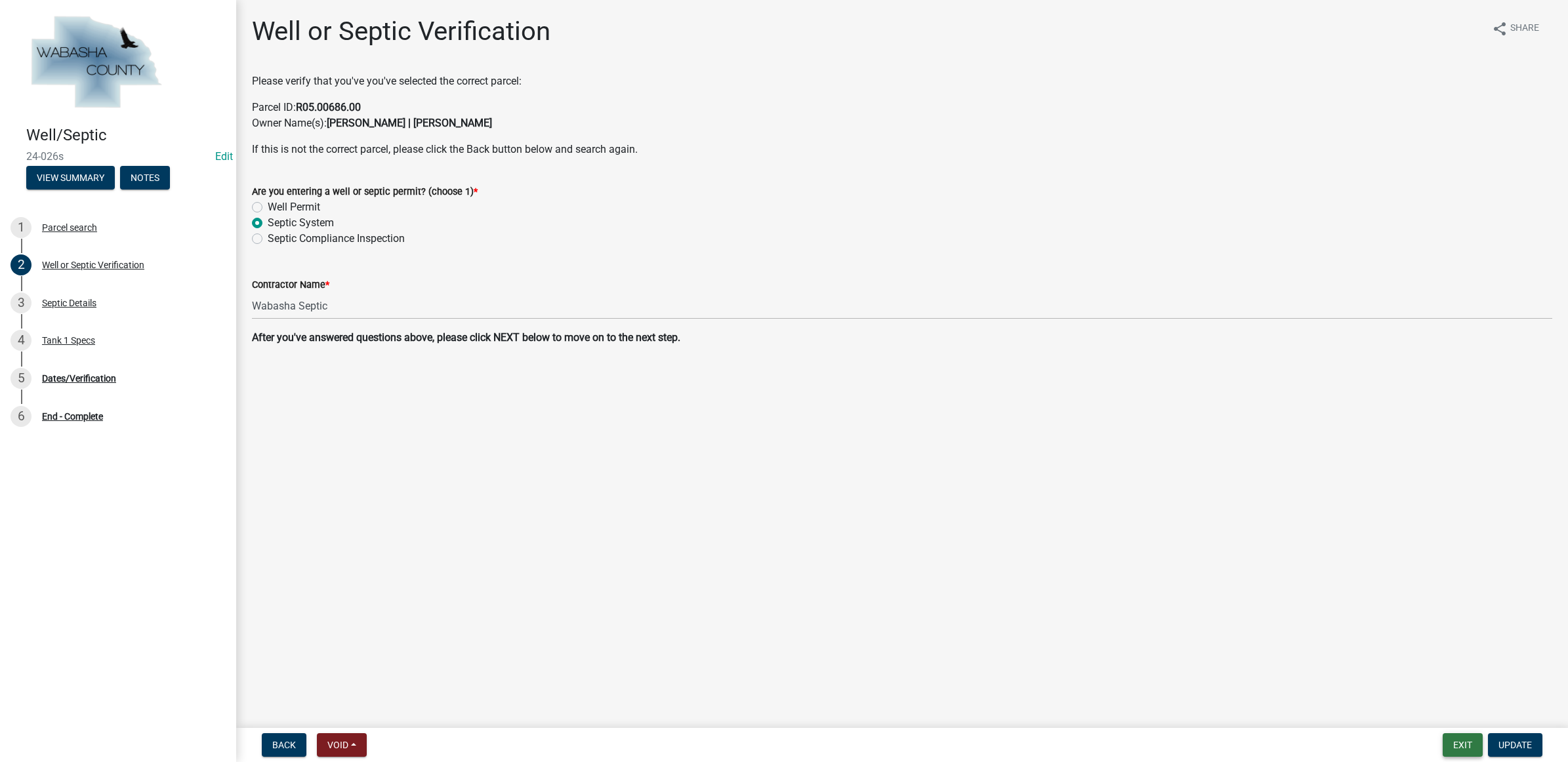
click at [1450, 741] on button "Exit" at bounding box center [1463, 744] width 40 height 23
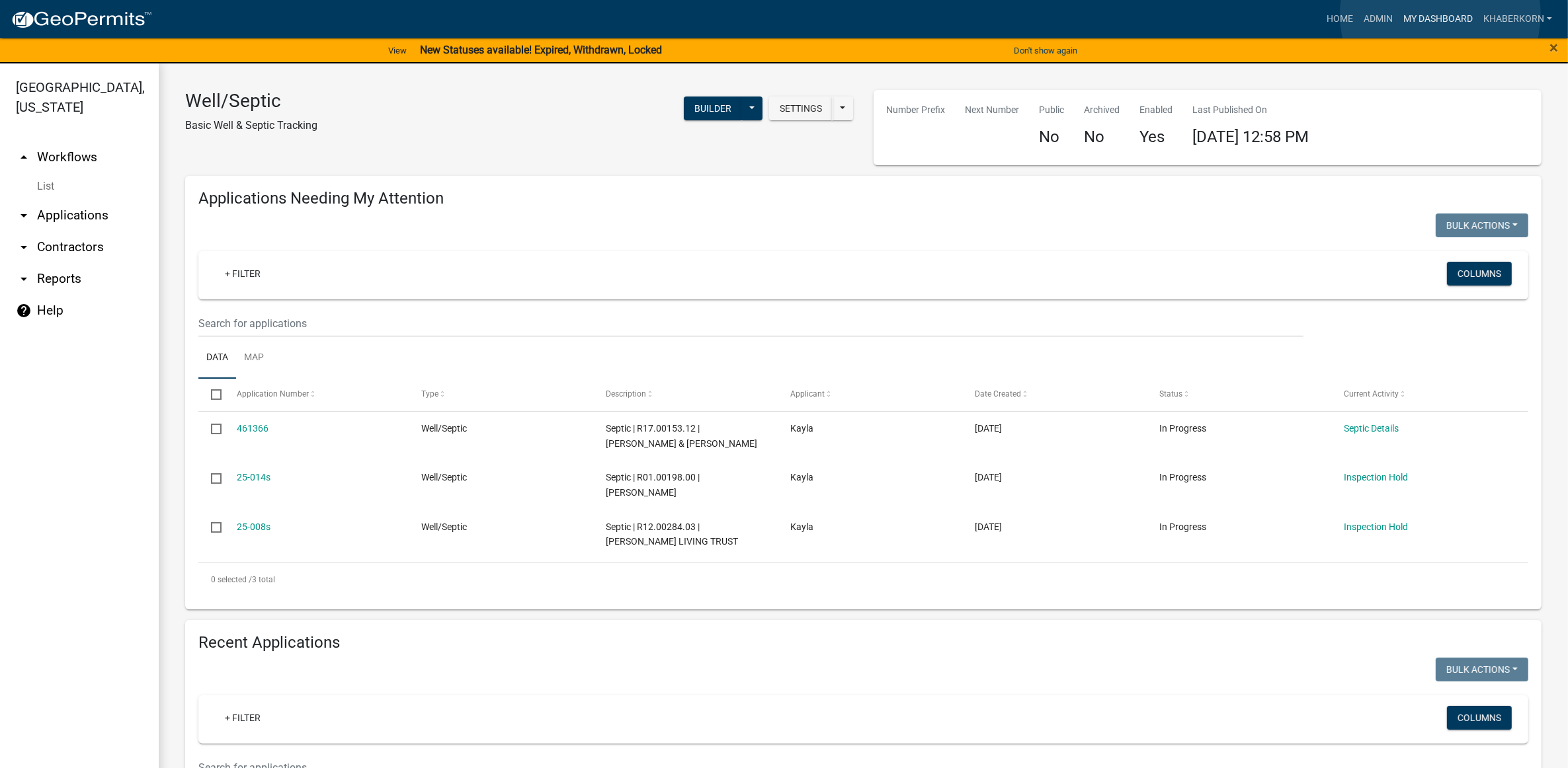
click at [1441, 15] on link "My Dashboard" at bounding box center [1437, 19] width 80 height 25
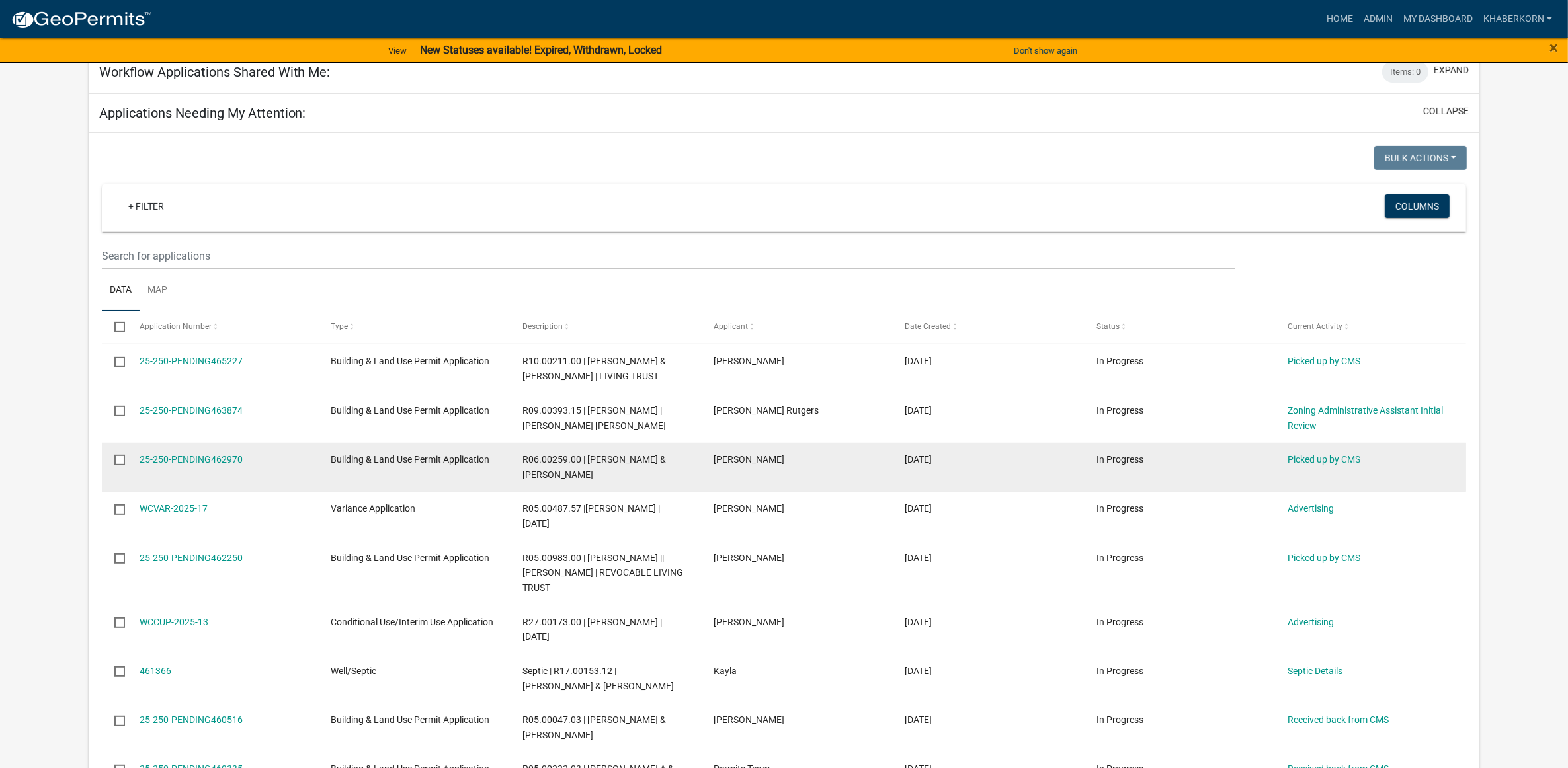
scroll to position [578, 0]
